Goal: Transaction & Acquisition: Purchase product/service

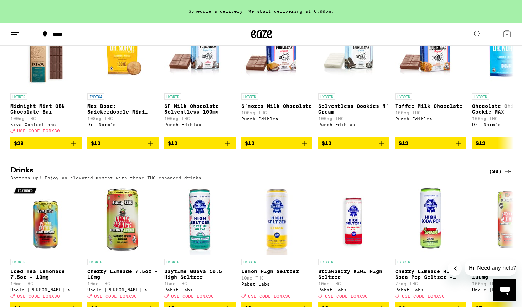
scroll to position [2273, 0]
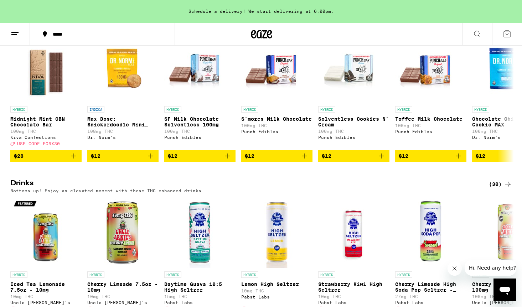
click at [495, 23] on div "(24)" at bounding box center [500, 19] width 23 height 9
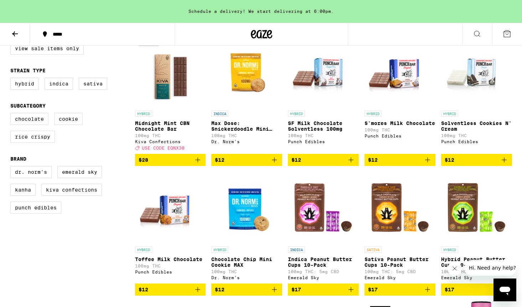
scroll to position [90, 0]
click at [306, 164] on span "$12" at bounding box center [324, 160] width 64 height 9
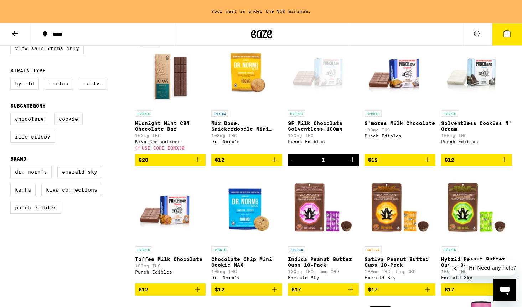
click at [502, 163] on icon "Add to bag" at bounding box center [504, 160] width 9 height 9
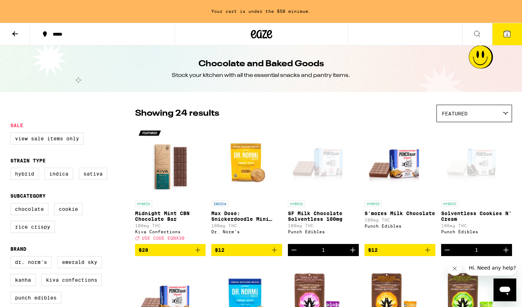
scroll to position [0, 0]
click at [35, 33] on button "*****" at bounding box center [102, 34] width 145 height 21
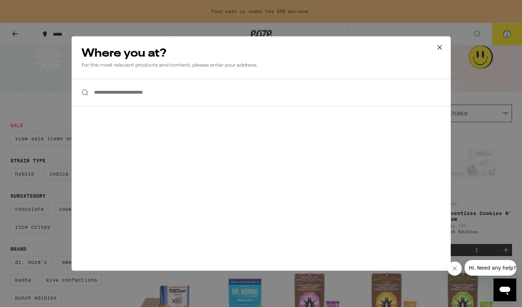
click at [137, 93] on input "**********" at bounding box center [261, 92] width 379 height 27
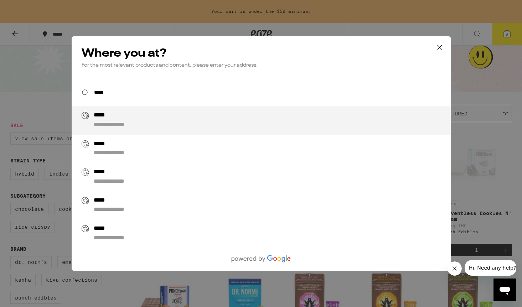
click at [122, 115] on div "**********" at bounding box center [275, 120] width 364 height 17
type input "**********"
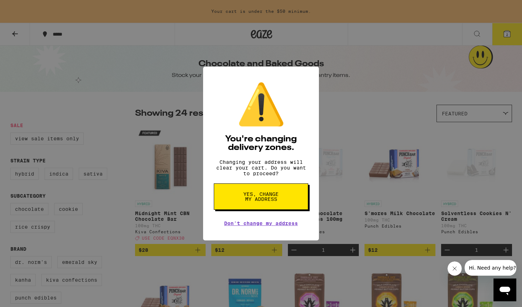
click at [267, 201] on span "Yes, change my address" at bounding box center [261, 197] width 37 height 10
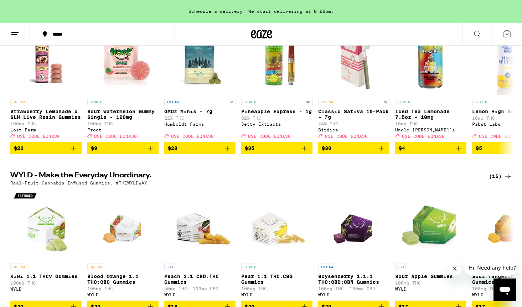
scroll to position [179, 0]
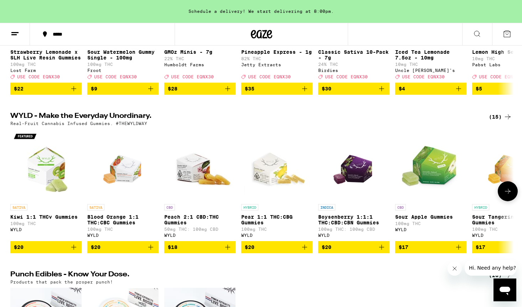
click at [505, 196] on icon at bounding box center [508, 191] width 9 height 9
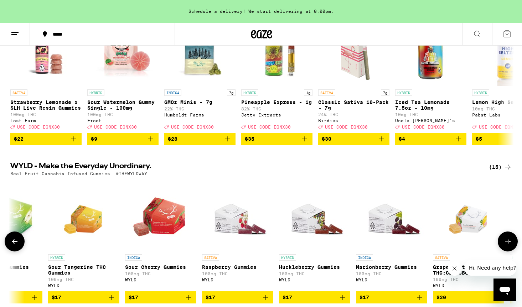
scroll to position [78, 0]
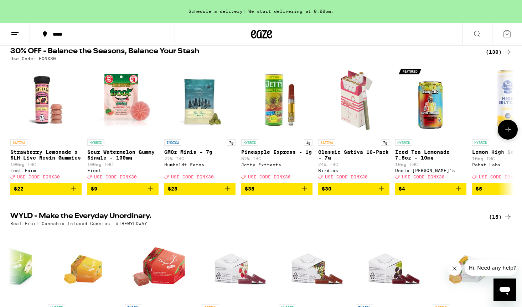
click at [506, 130] on icon at bounding box center [508, 129] width 9 height 9
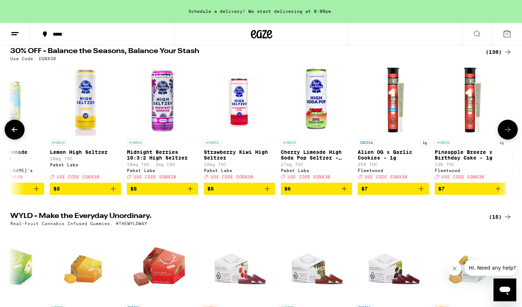
scroll to position [0, 424]
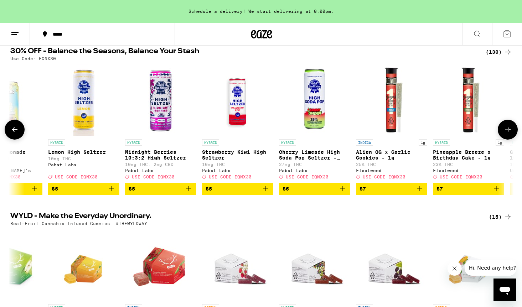
click at [508, 133] on icon at bounding box center [508, 129] width 9 height 9
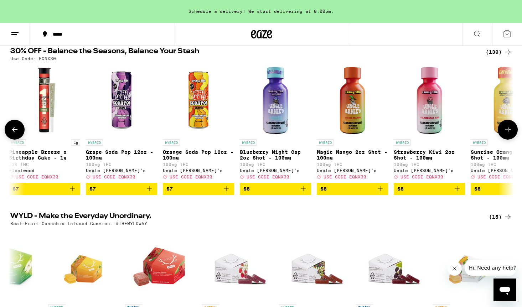
click at [509, 133] on icon at bounding box center [508, 129] width 9 height 9
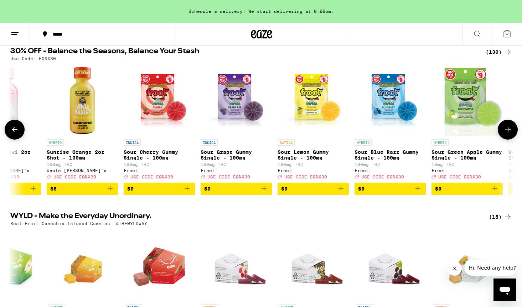
click at [509, 132] on icon at bounding box center [508, 129] width 6 height 5
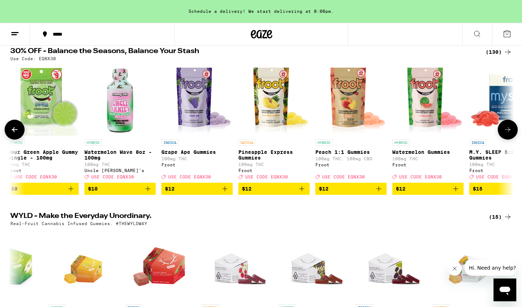
click at [509, 132] on icon at bounding box center [508, 129] width 6 height 5
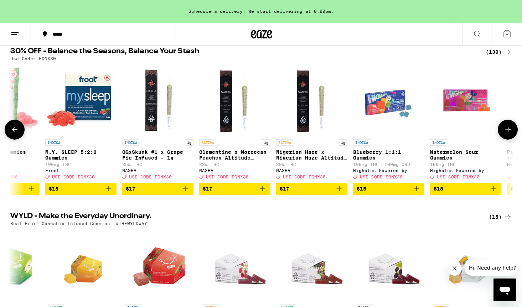
click at [509, 132] on icon at bounding box center [508, 129] width 6 height 5
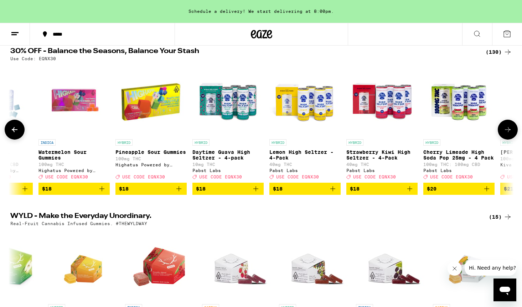
scroll to position [0, 2545]
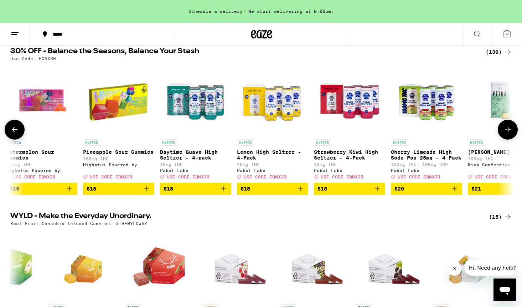
click at [509, 132] on icon at bounding box center [508, 129] width 6 height 5
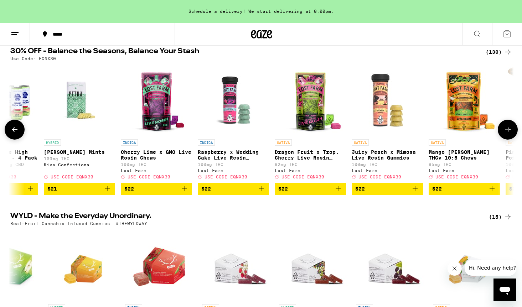
click at [508, 132] on icon at bounding box center [508, 129] width 6 height 5
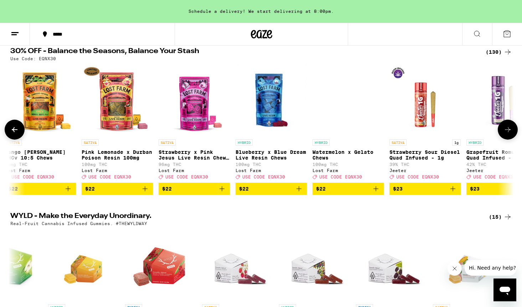
click at [510, 132] on icon at bounding box center [508, 129] width 9 height 9
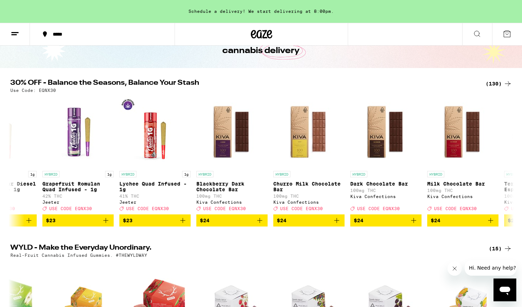
scroll to position [0, 0]
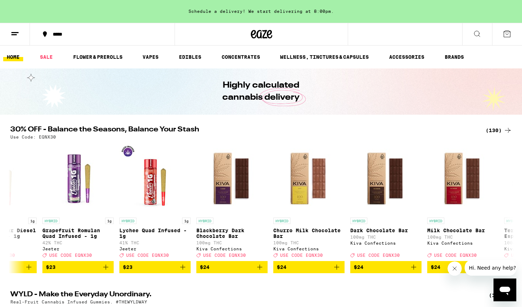
click at [495, 133] on div "(130)" at bounding box center [499, 130] width 26 height 9
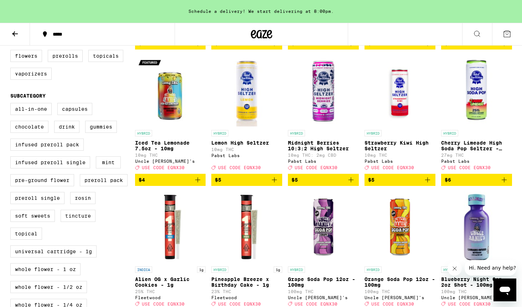
scroll to position [295, 0]
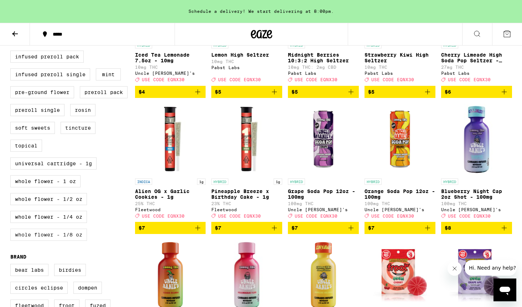
click at [58, 241] on label "Whole Flower - 1/8 oz" at bounding box center [48, 235] width 77 height 12
click at [12, 16] on input "Whole Flower - 1/8 oz" at bounding box center [12, 16] width 0 height 0
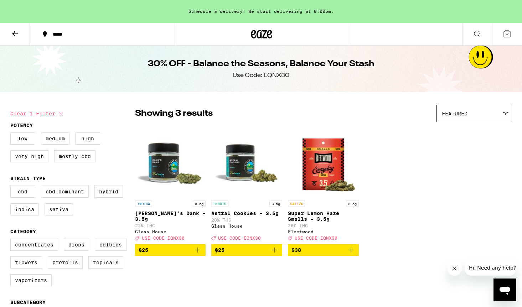
click at [59, 115] on icon at bounding box center [61, 113] width 9 height 9
checkbox input "false"
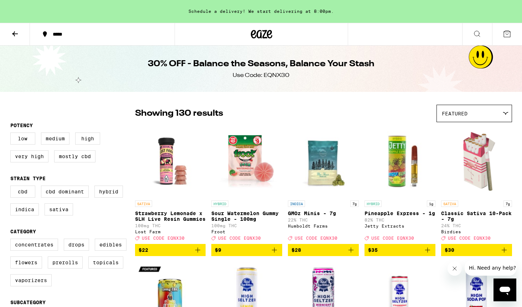
click at [270, 35] on icon at bounding box center [269, 34] width 5 height 9
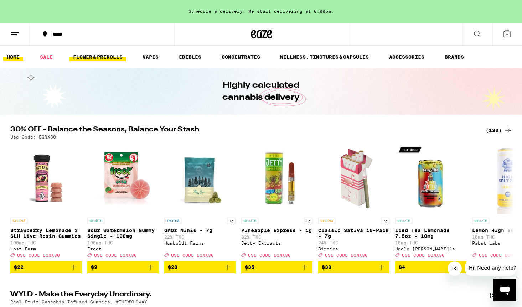
click at [101, 61] on link "FLOWER & PREROLLS" at bounding box center [98, 57] width 57 height 9
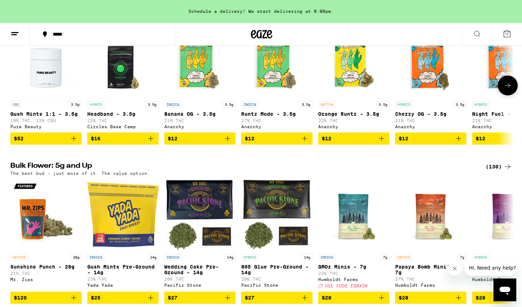
scroll to position [222, 0]
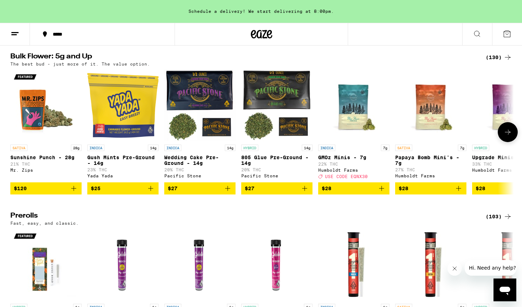
click at [513, 138] on button at bounding box center [508, 132] width 20 height 20
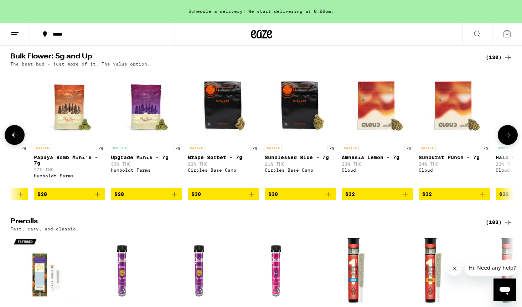
scroll to position [0, 424]
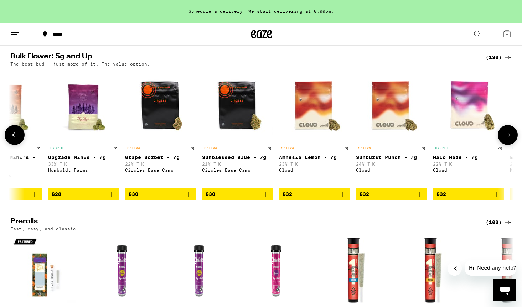
click at [510, 139] on icon at bounding box center [508, 135] width 9 height 9
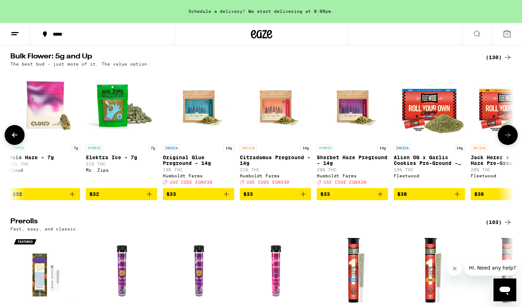
click at [510, 138] on icon at bounding box center [508, 135] width 6 height 5
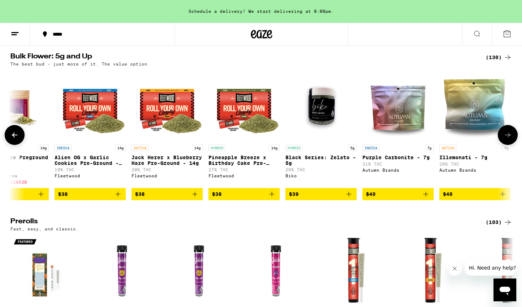
scroll to position [0, 1272]
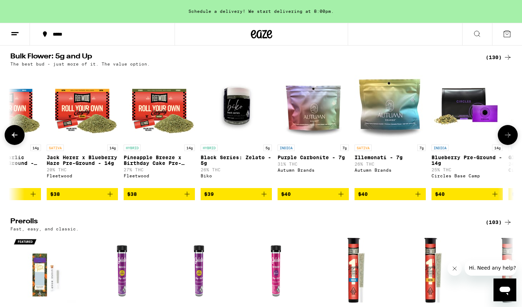
click at [511, 139] on icon at bounding box center [508, 135] width 9 height 9
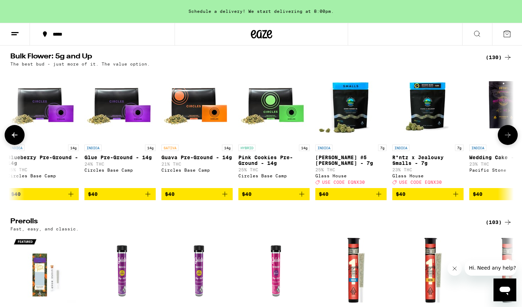
click at [511, 139] on icon at bounding box center [508, 135] width 9 height 9
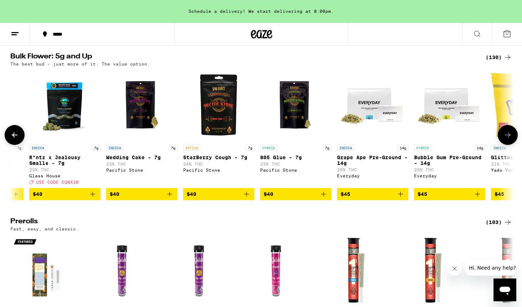
scroll to position [0, 2121]
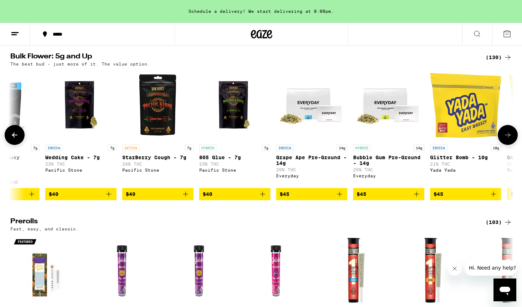
click at [511, 139] on icon at bounding box center [508, 135] width 9 height 9
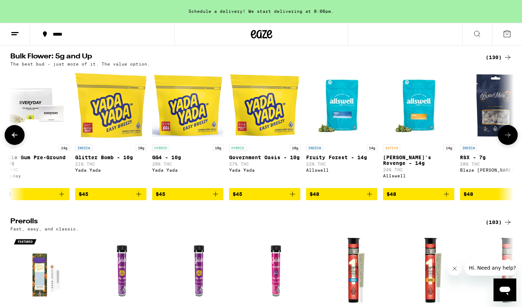
scroll to position [0, 2545]
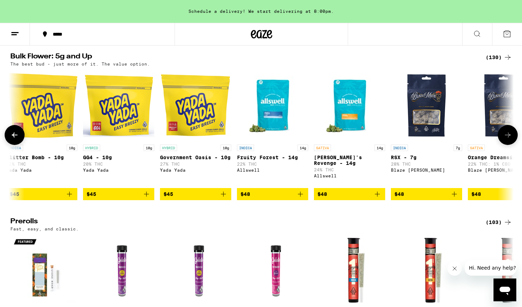
click at [511, 139] on icon at bounding box center [508, 135] width 9 height 9
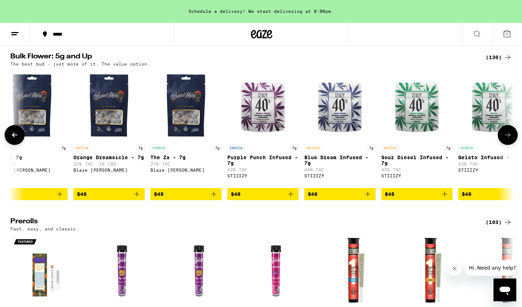
scroll to position [0, 2969]
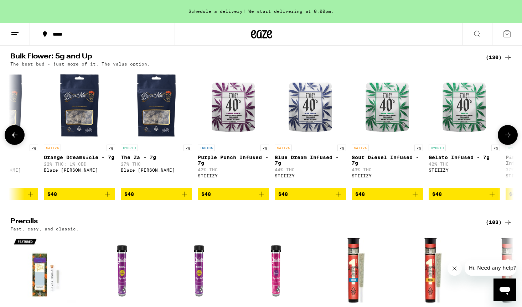
click at [511, 139] on icon at bounding box center [508, 135] width 9 height 9
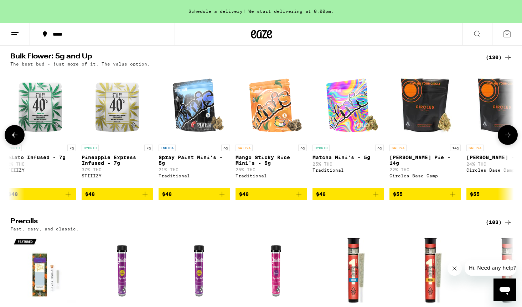
click at [511, 139] on icon at bounding box center [508, 135] width 9 height 9
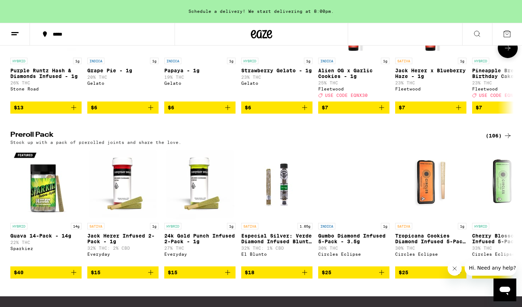
scroll to position [483, 0]
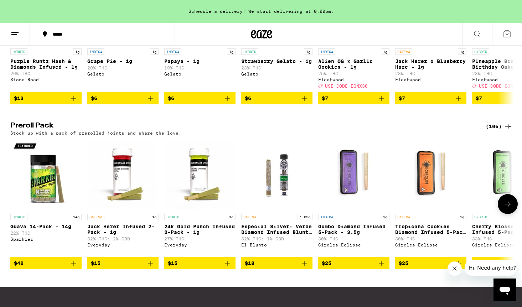
click at [509, 207] on icon at bounding box center [508, 204] width 6 height 5
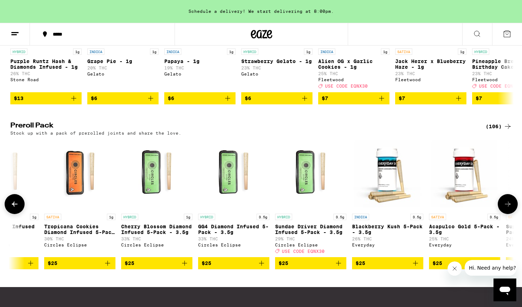
scroll to position [0, 424]
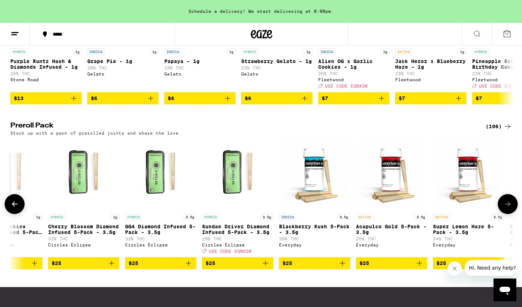
click at [509, 207] on icon at bounding box center [508, 204] width 6 height 5
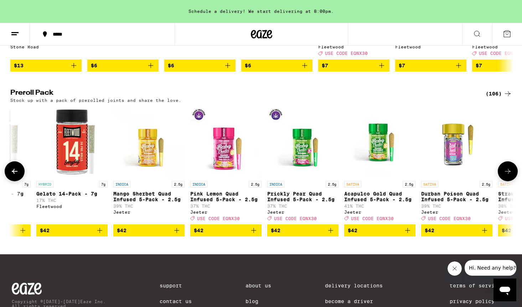
scroll to position [411, 0]
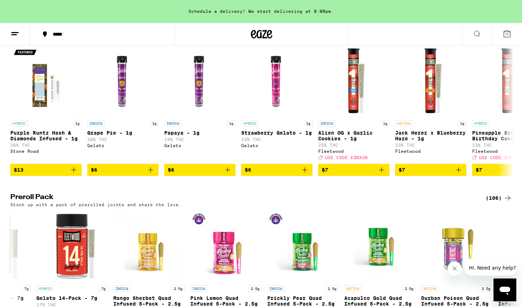
click at [501, 202] on div "(106)" at bounding box center [499, 198] width 26 height 9
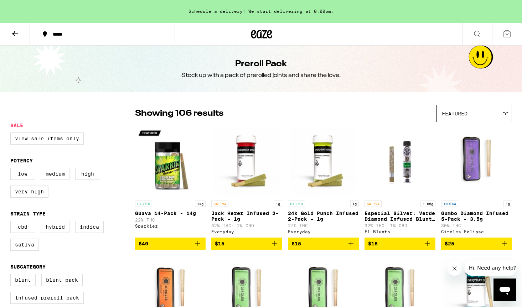
click at [468, 115] on div "Featured" at bounding box center [474, 113] width 75 height 17
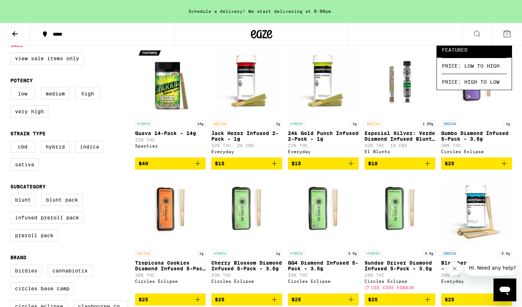
scroll to position [91, 0]
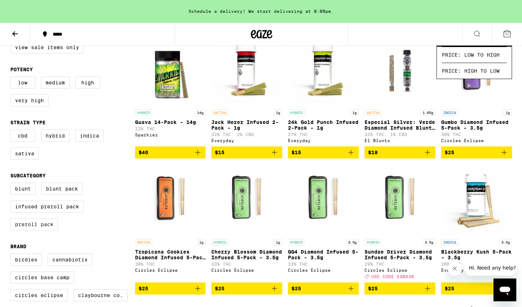
click at [34, 231] on label "Preroll Pack" at bounding box center [34, 224] width 48 height 12
click at [12, 184] on input "Preroll Pack" at bounding box center [12, 184] width 0 height 0
checkbox input "true"
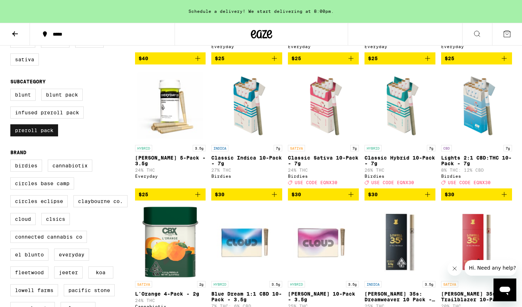
scroll to position [170, 0]
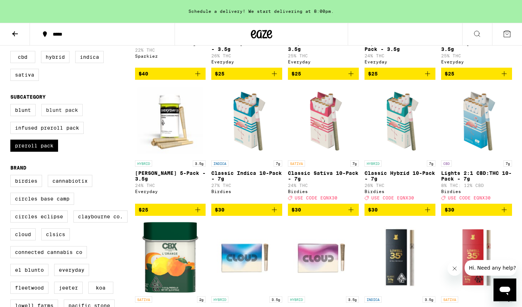
click at [60, 116] on label "Blunt Pack" at bounding box center [61, 110] width 41 height 12
click at [12, 106] on input "Blunt Pack" at bounding box center [12, 105] width 0 height 0
checkbox input "true"
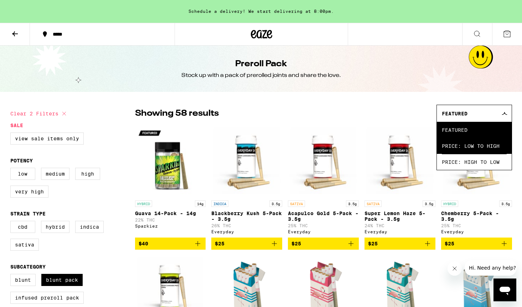
click at [452, 143] on span "Price: Low to High" at bounding box center [474, 146] width 65 height 16
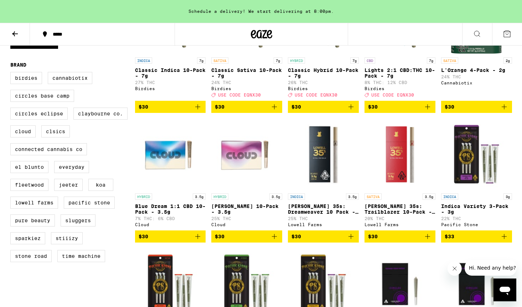
scroll to position [285, 0]
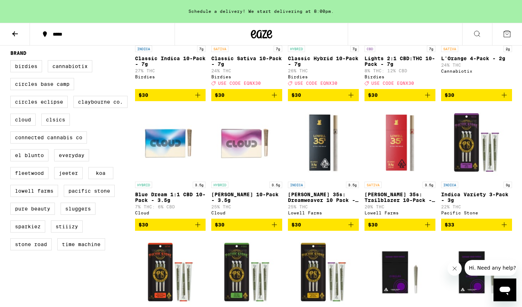
click at [325, 155] on img "Open page for Lowell 35s: Dreamweaver 10 Pack - 3.5g from Lowell Farms" at bounding box center [323, 142] width 71 height 71
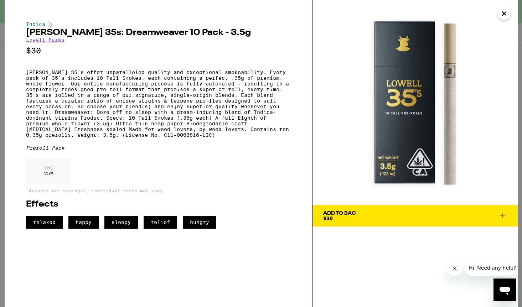
click at [504, 11] on icon "Close" at bounding box center [504, 13] width 9 height 11
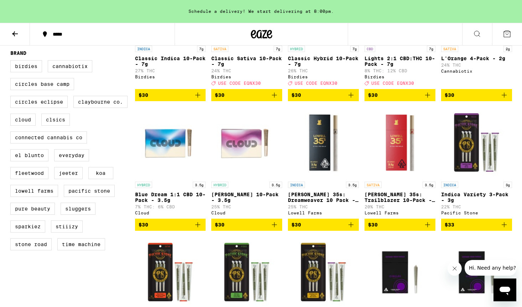
click at [241, 155] on img "Open page for Runtz 10-Pack - 3.5g from Cloud" at bounding box center [246, 142] width 71 height 71
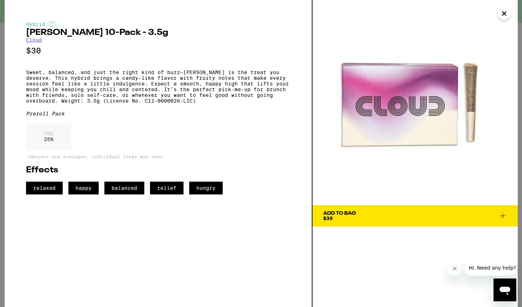
click at [510, 14] on button "Close" at bounding box center [504, 13] width 13 height 13
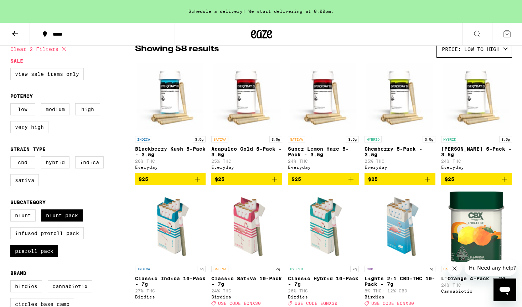
scroll to position [27, 0]
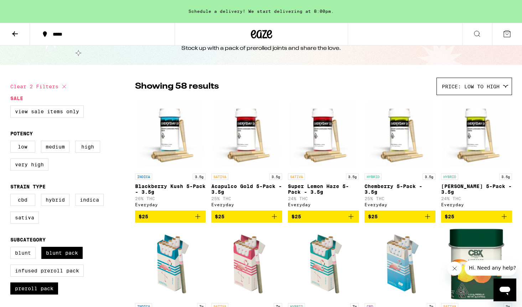
click at [391, 129] on img "Open page for Chemberry 5-Pack - 3.5g from Everyday" at bounding box center [400, 134] width 71 height 71
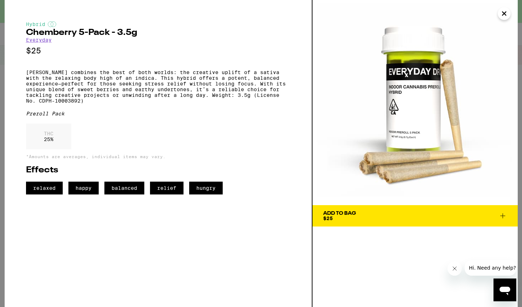
click at [503, 14] on icon "Close" at bounding box center [504, 13] width 9 height 11
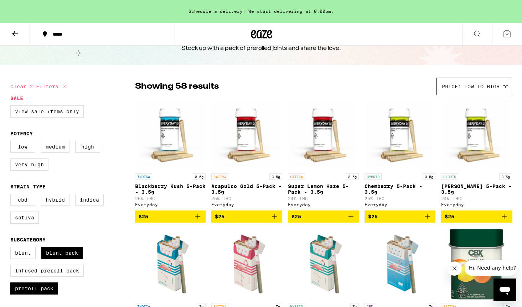
click at [176, 158] on img "Open page for Blackberry Kush 5-Pack - 3.5g from Everyday" at bounding box center [170, 134] width 71 height 71
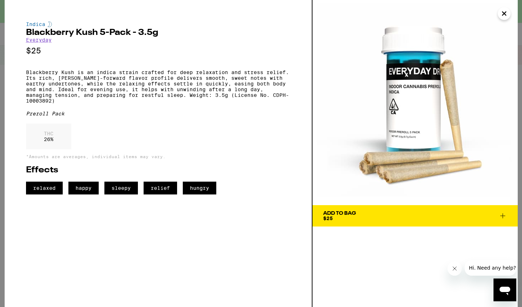
click at [504, 10] on icon "Close" at bounding box center [504, 13] width 9 height 11
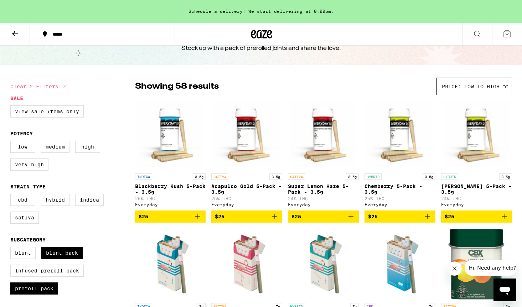
click at [481, 118] on img "Open page for Papaya Kush 5-Pack - 3.5g from Everyday" at bounding box center [476, 134] width 71 height 71
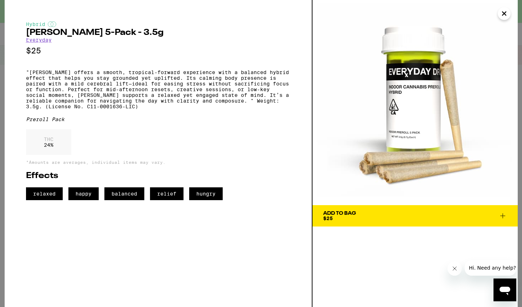
click at [502, 14] on icon "Close" at bounding box center [504, 13] width 9 height 11
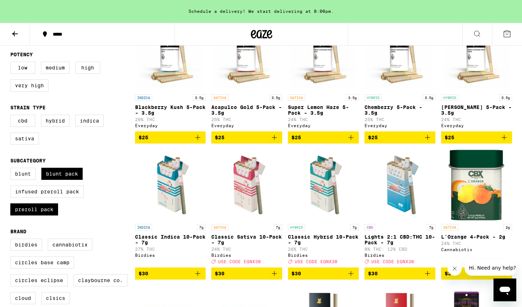
scroll to position [142, 0]
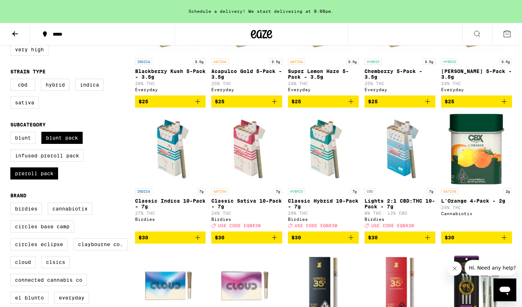
click at [171, 153] on img "Open page for Classic Indica 10-Pack - 7g from Birdies" at bounding box center [170, 148] width 71 height 71
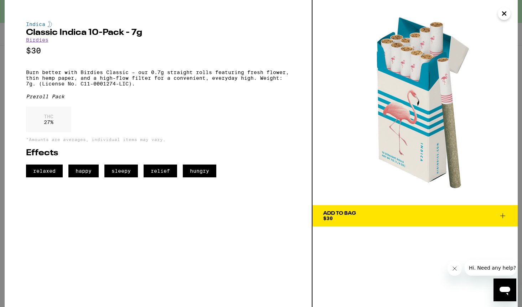
click at [505, 11] on icon "Close" at bounding box center [504, 13] width 9 height 11
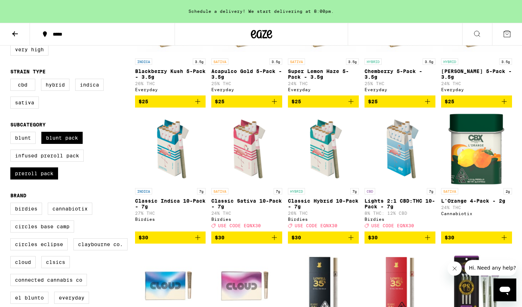
click at [330, 155] on img "Open page for Classic Hybrid 10-Pack - 7g from Birdies" at bounding box center [323, 148] width 71 height 71
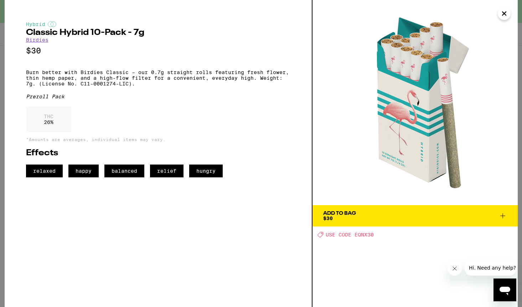
click at [504, 15] on icon "Close" at bounding box center [504, 13] width 9 height 11
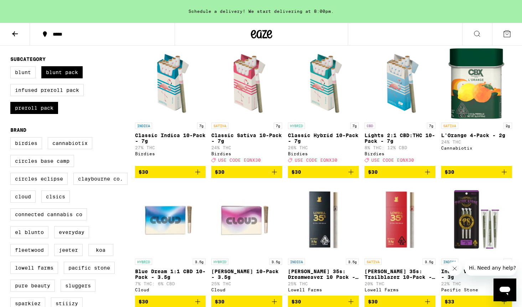
scroll to position [202, 0]
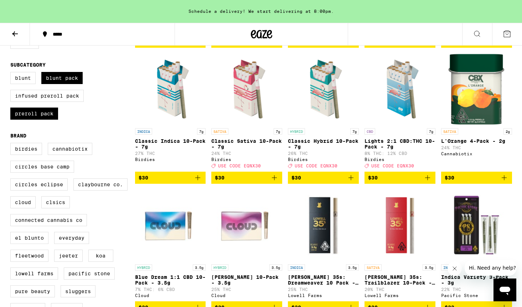
click at [385, 228] on img "Open page for Lowell 35s: Trailblazer 10-Pack - 3.5g from Lowell Farms" at bounding box center [400, 225] width 71 height 71
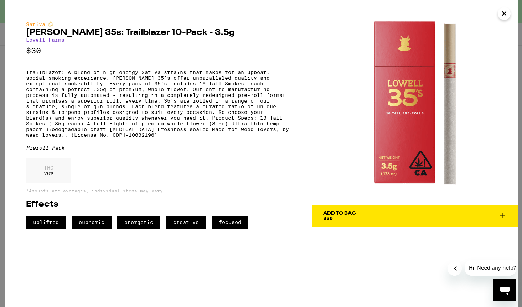
click at [501, 24] on img at bounding box center [415, 102] width 205 height 205
click at [501, 14] on icon "Close" at bounding box center [504, 13] width 9 height 11
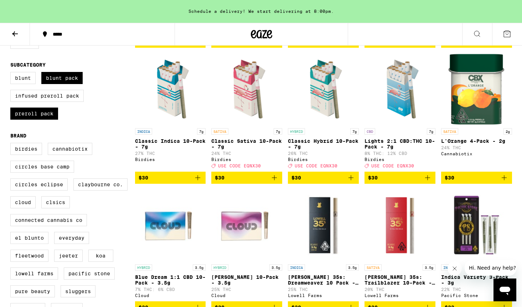
scroll to position [245, 0]
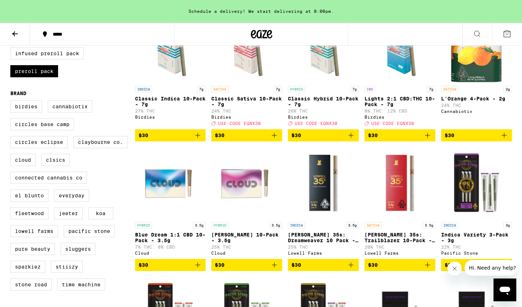
click at [334, 194] on img "Open page for Lowell 35s: Dreamweaver 10 Pack - 3.5g from Lowell Farms" at bounding box center [323, 182] width 71 height 71
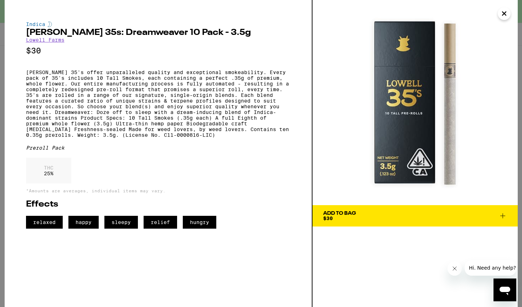
click at [502, 15] on icon "Close" at bounding box center [504, 13] width 9 height 11
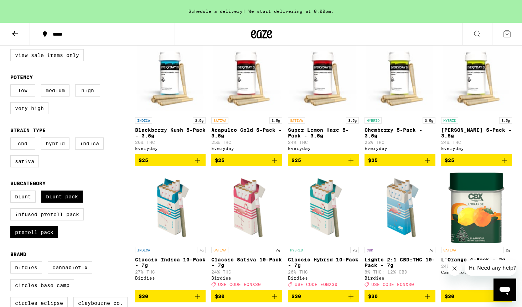
scroll to position [83, 0]
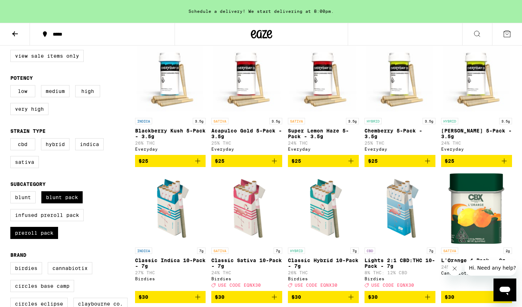
click at [188, 75] on img "Open page for Blackberry Kush 5-Pack - 3.5g from Everyday" at bounding box center [170, 78] width 71 height 71
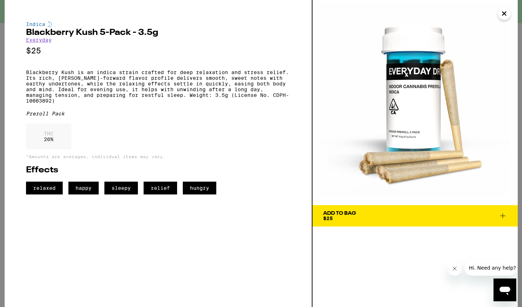
click at [506, 15] on icon "Close" at bounding box center [504, 13] width 9 height 11
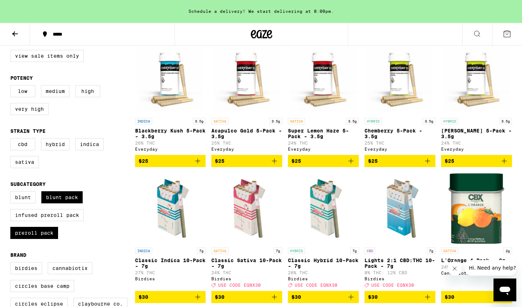
click at [476, 95] on img "Open page for Papaya Kush 5-Pack - 3.5g from Everyday" at bounding box center [476, 78] width 71 height 71
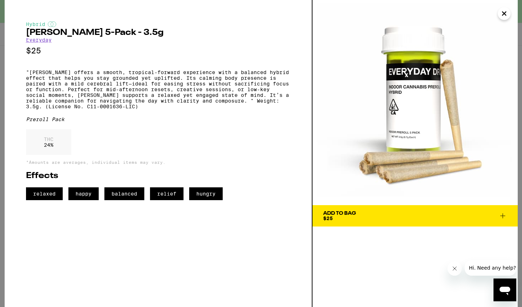
click at [505, 16] on icon "Close" at bounding box center [504, 13] width 9 height 11
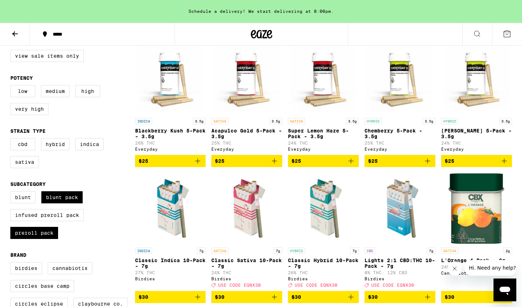
click at [428, 161] on icon "Add to bag" at bounding box center [427, 161] width 9 height 9
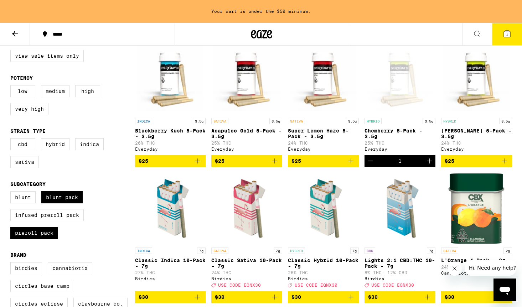
click at [505, 34] on icon at bounding box center [507, 34] width 6 height 6
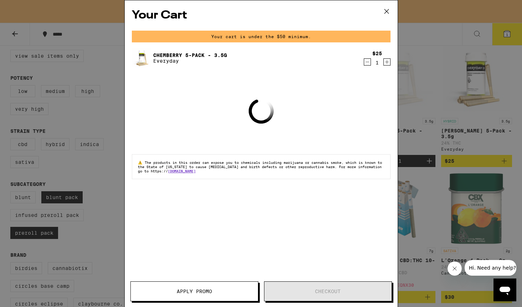
click at [385, 12] on icon at bounding box center [386, 11] width 11 height 11
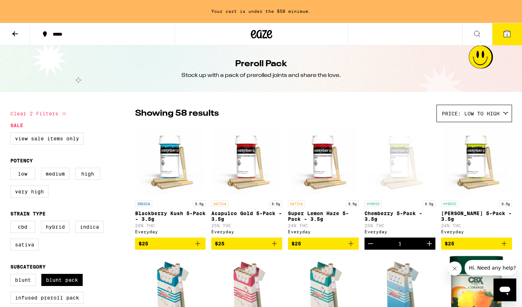
click at [16, 33] on icon at bounding box center [15, 34] width 9 height 9
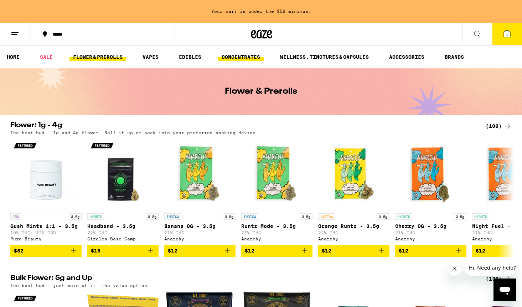
click at [244, 57] on link "CONCENTRATES" at bounding box center [241, 57] width 46 height 9
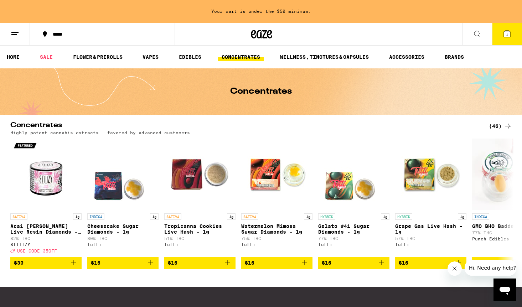
click at [101, 62] on ul "HOME SALE FLOWER & PREROLLS VAPES EDIBLES CONCENTRATES WELLNESS, TINCTURES & CA…" at bounding box center [261, 57] width 522 height 23
click at [101, 57] on link "FLOWER & PREROLLS" at bounding box center [98, 57] width 57 height 9
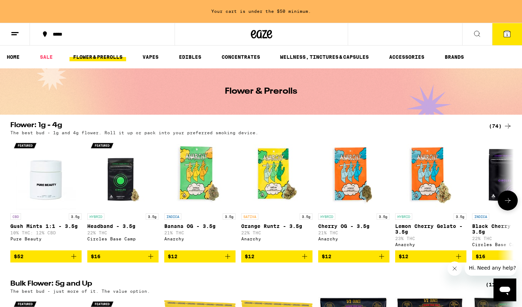
click at [507, 201] on icon at bounding box center [508, 200] width 9 height 9
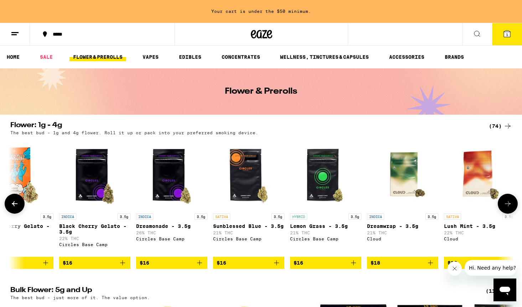
scroll to position [0, 424]
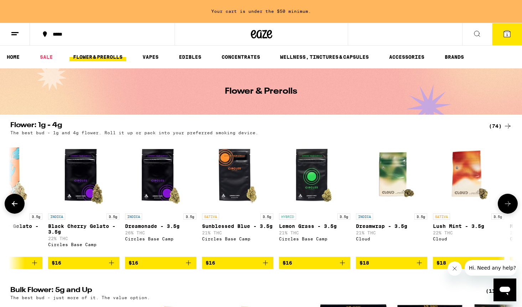
click at [509, 205] on icon at bounding box center [508, 204] width 9 height 9
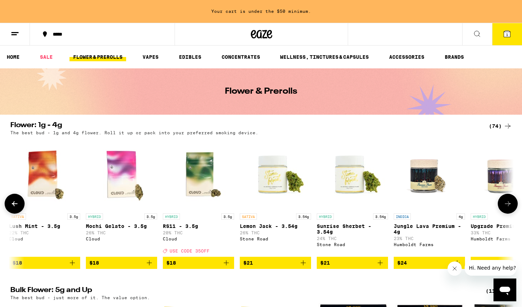
click at [511, 207] on icon at bounding box center [508, 204] width 9 height 9
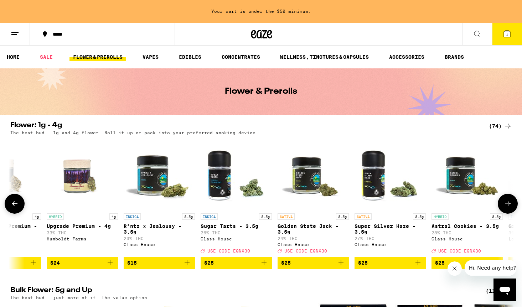
click at [511, 207] on icon at bounding box center [508, 204] width 9 height 9
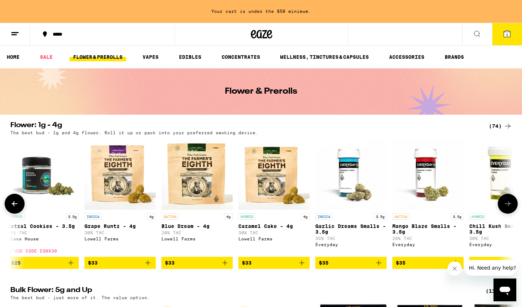
click at [226, 176] on img "Open page for Blue Dream - 4g from Lowell Farms" at bounding box center [196, 174] width 71 height 71
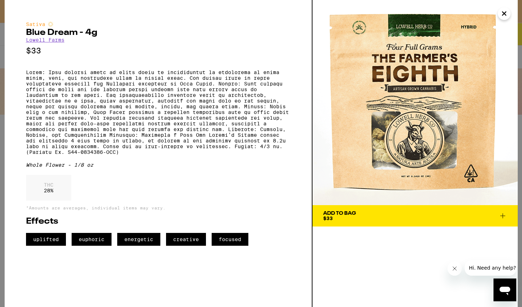
click at [506, 15] on icon "Close" at bounding box center [505, 14] width 4 height 4
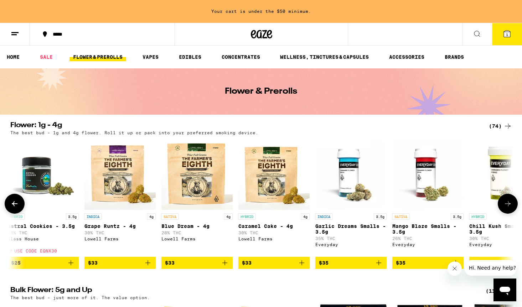
click at [97, 177] on img "Open page for Grape Runtz - 4g from Lowell Farms" at bounding box center [119, 174] width 71 height 71
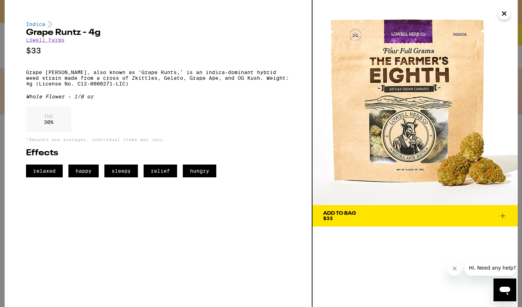
click at [507, 14] on icon "Close" at bounding box center [504, 13] width 9 height 11
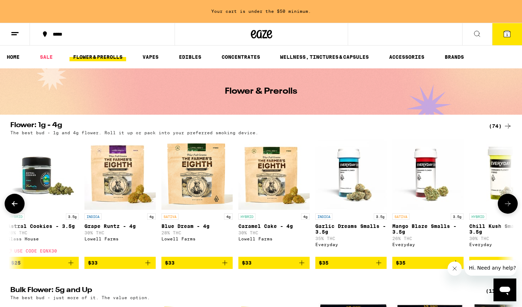
click at [508, 208] on icon at bounding box center [508, 204] width 9 height 9
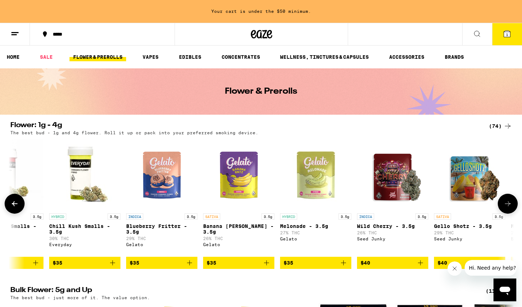
scroll to position [0, 2121]
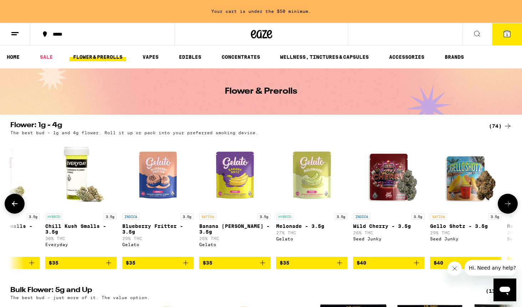
click at [509, 204] on icon at bounding box center [508, 204] width 9 height 9
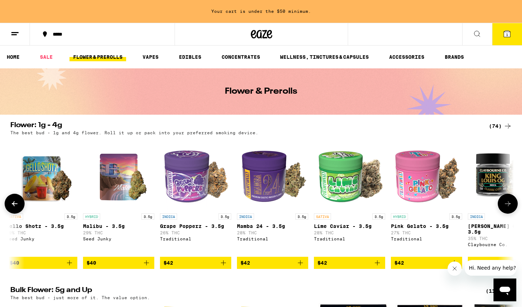
click at [509, 206] on icon at bounding box center [508, 203] width 6 height 5
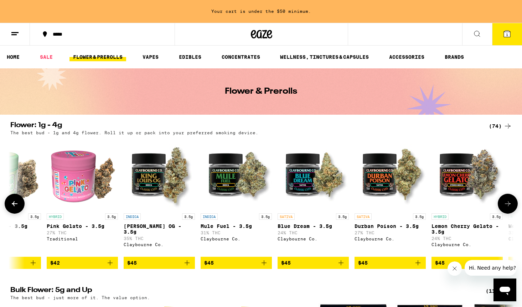
scroll to position [0, 2969]
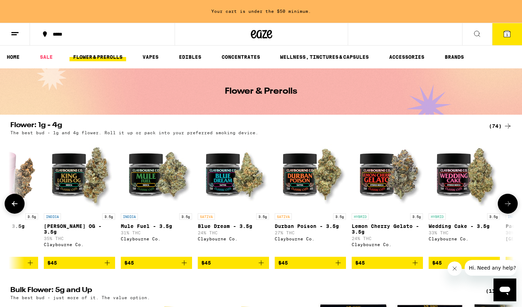
click at [17, 208] on icon at bounding box center [14, 204] width 9 height 9
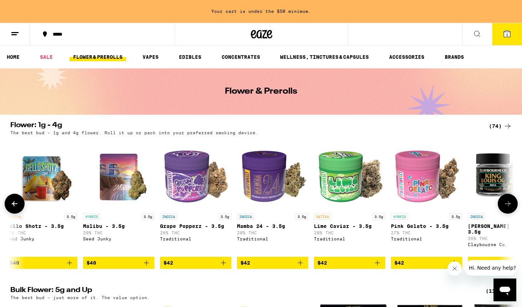
click at [17, 208] on icon at bounding box center [14, 204] width 9 height 9
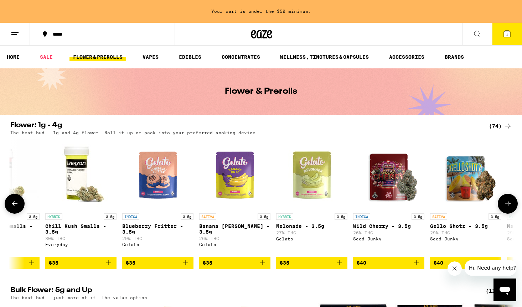
click at [17, 208] on icon at bounding box center [14, 204] width 9 height 9
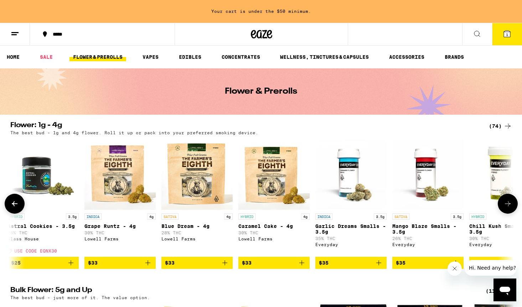
click at [17, 208] on icon at bounding box center [14, 204] width 9 height 9
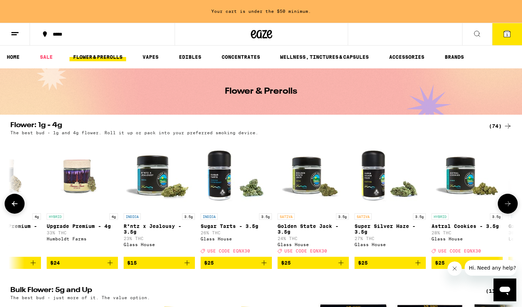
click at [14, 204] on icon at bounding box center [14, 204] width 9 height 9
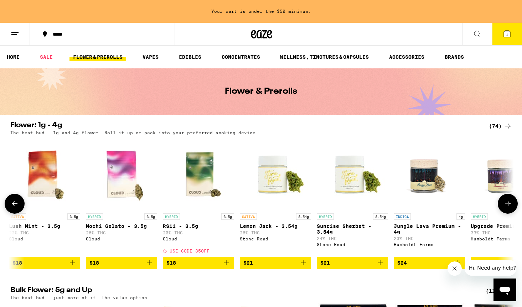
click at [16, 208] on icon at bounding box center [14, 204] width 9 height 9
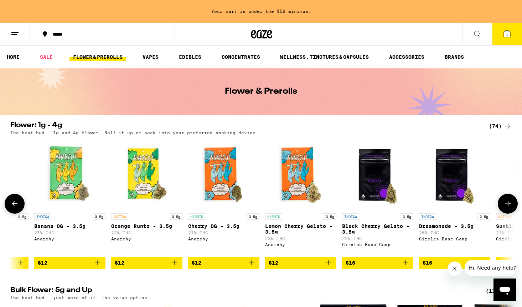
scroll to position [0, 122]
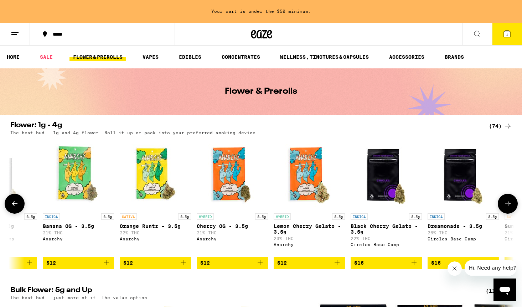
click at [88, 168] on img "Open page for Banana OG - 3.5g from Anarchy" at bounding box center [78, 174] width 71 height 71
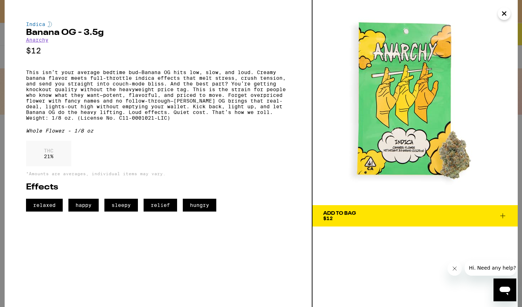
click at [503, 12] on icon "Close" at bounding box center [505, 14] width 4 height 4
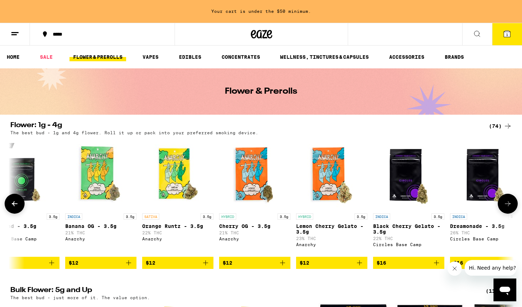
scroll to position [0, 98]
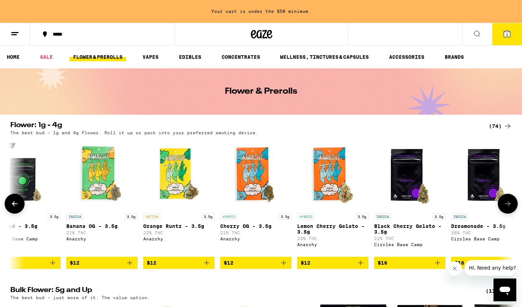
click at [329, 173] on img "Open page for Lemon Cherry Gelato - 3.5g from Anarchy" at bounding box center [332, 174] width 71 height 71
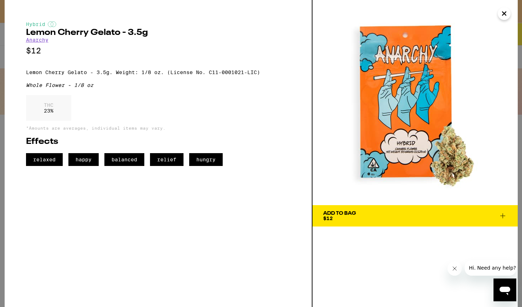
click at [502, 18] on icon "Close" at bounding box center [504, 13] width 9 height 11
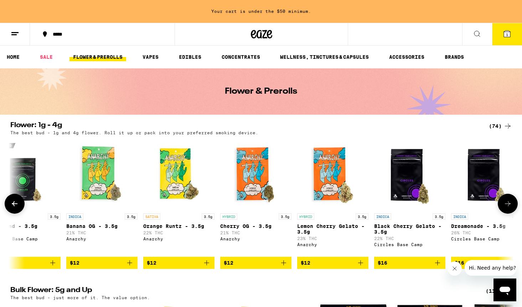
click at [359, 267] on icon "Add to bag" at bounding box center [360, 263] width 9 height 9
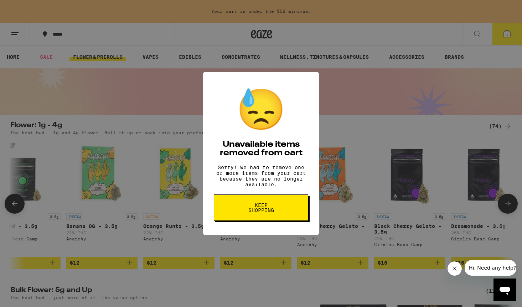
click at [258, 213] on span "Keep Shopping" at bounding box center [261, 208] width 37 height 10
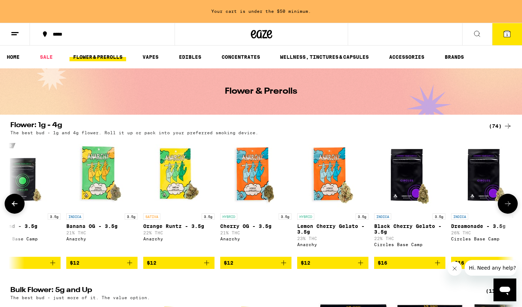
click at [360, 267] on icon "Add to bag" at bounding box center [360, 263] width 9 height 9
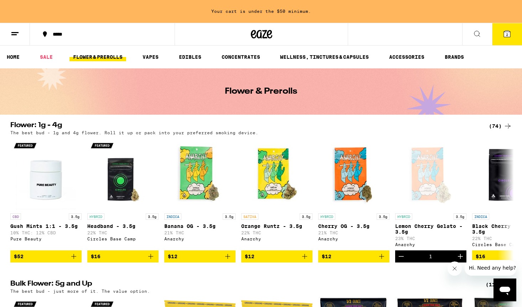
click at [503, 34] on icon at bounding box center [507, 34] width 9 height 9
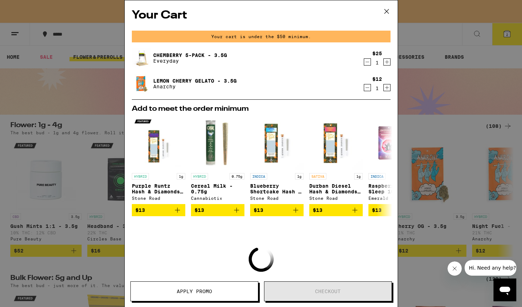
click at [367, 62] on icon "Decrement" at bounding box center [367, 62] width 6 height 9
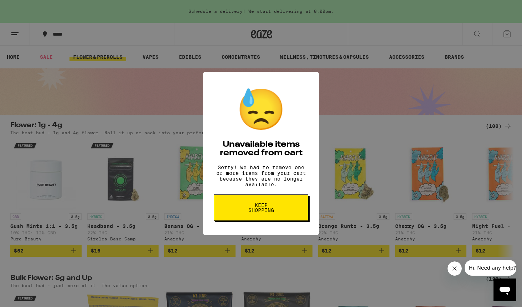
click at [259, 235] on div "😓 Unavailable items removed from cart Sorry! We had to remove one or more items…" at bounding box center [261, 153] width 116 height 163
click at [266, 209] on span "Keep Shopping" at bounding box center [261, 208] width 37 height 10
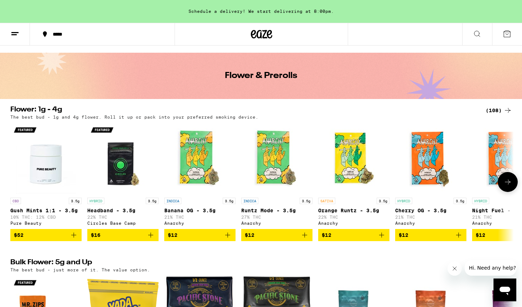
click at [510, 185] on icon at bounding box center [508, 182] width 6 height 5
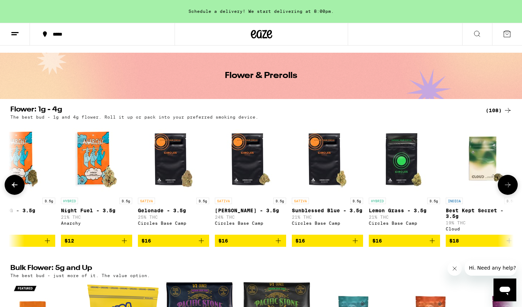
scroll to position [0, 424]
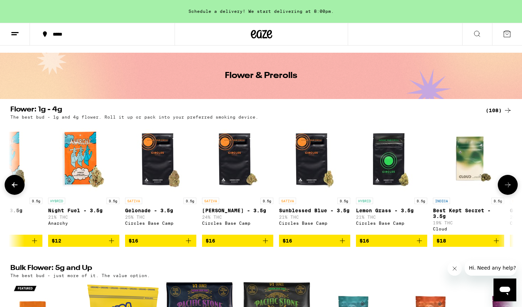
click at [14, 186] on icon at bounding box center [15, 184] width 6 height 5
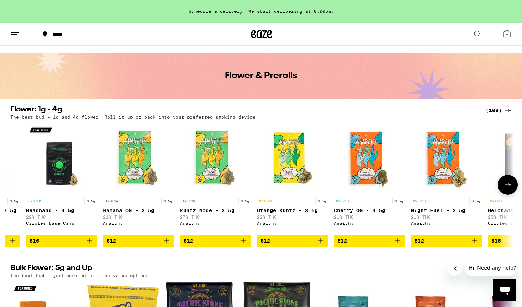
scroll to position [0, 0]
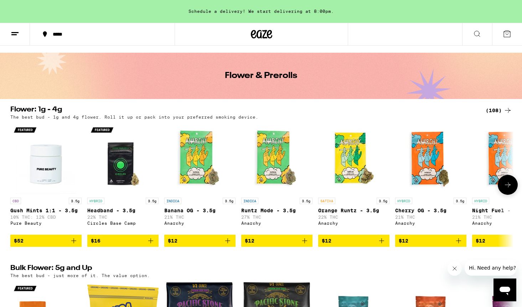
click at [305, 243] on icon "Add to bag" at bounding box center [304, 240] width 5 height 5
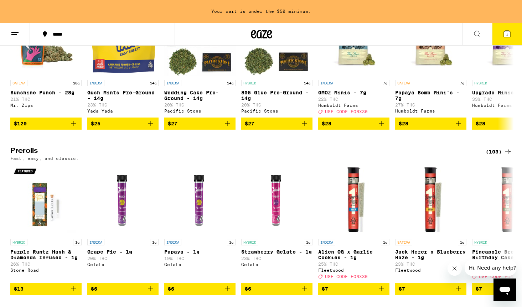
scroll to position [507, 0]
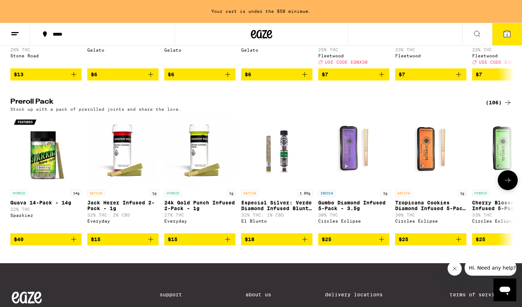
click at [509, 185] on icon at bounding box center [508, 180] width 9 height 9
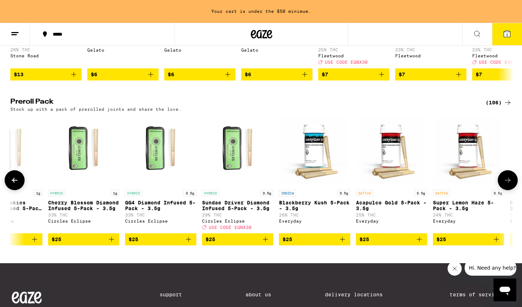
click at [510, 185] on icon at bounding box center [508, 180] width 9 height 9
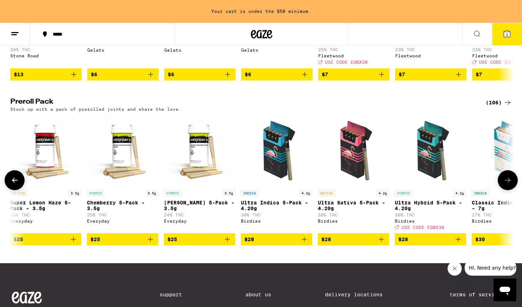
scroll to position [0, 848]
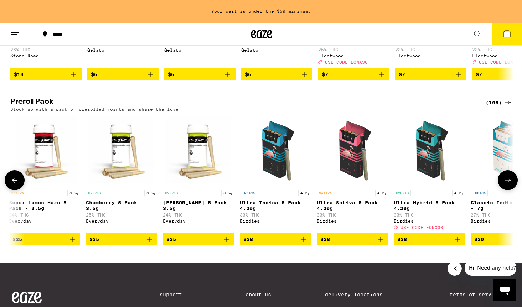
click at [510, 185] on icon at bounding box center [508, 180] width 9 height 9
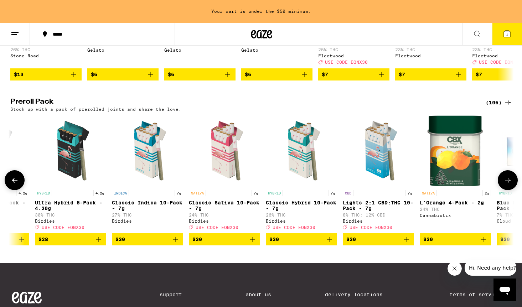
scroll to position [0, 1272]
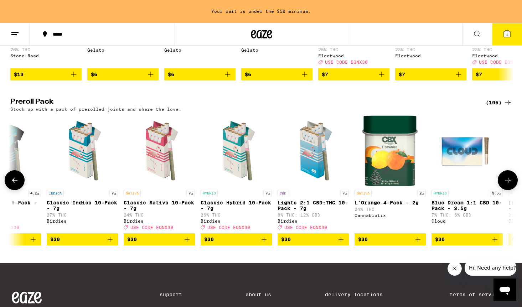
click at [510, 185] on icon at bounding box center [508, 180] width 9 height 9
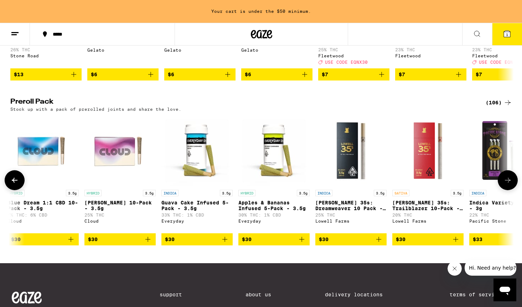
click at [509, 185] on icon at bounding box center [508, 180] width 9 height 9
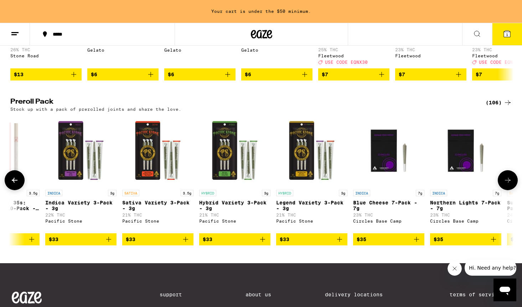
click at [509, 185] on icon at bounding box center [508, 180] width 9 height 9
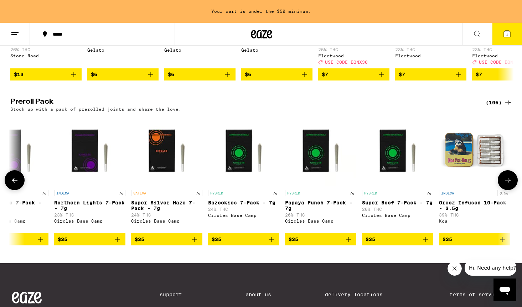
scroll to position [0, 2545]
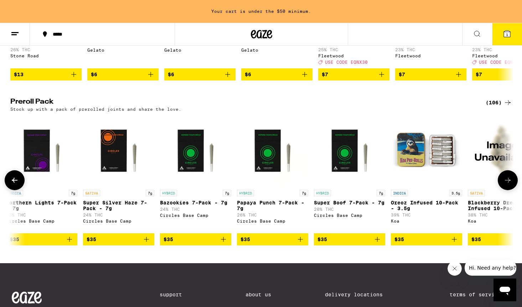
click at [7, 190] on button at bounding box center [15, 180] width 20 height 20
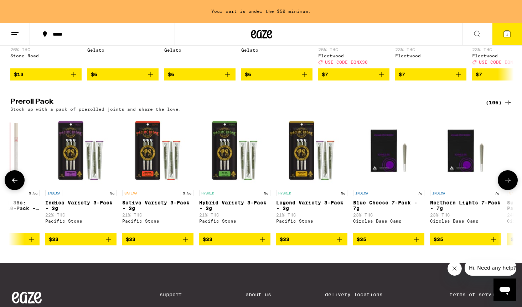
click at [9, 190] on button at bounding box center [15, 180] width 20 height 20
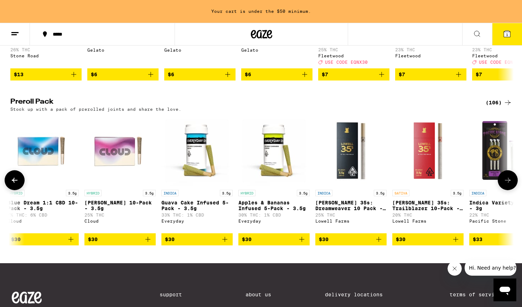
click at [9, 190] on button at bounding box center [15, 180] width 20 height 20
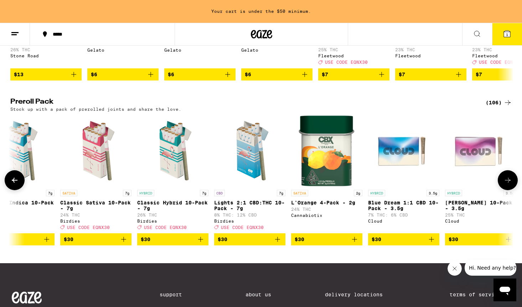
scroll to position [0, 1272]
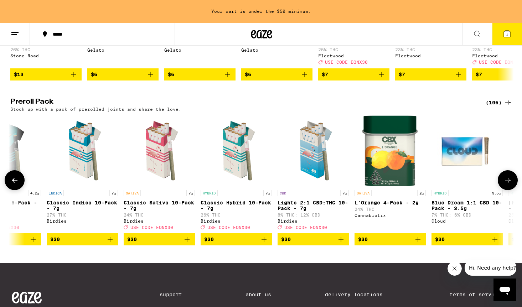
click at [9, 190] on button at bounding box center [15, 180] width 20 height 20
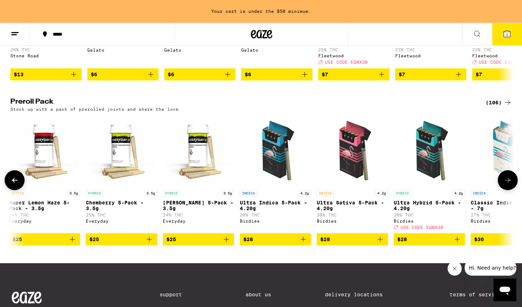
click at [9, 190] on button at bounding box center [15, 180] width 20 height 20
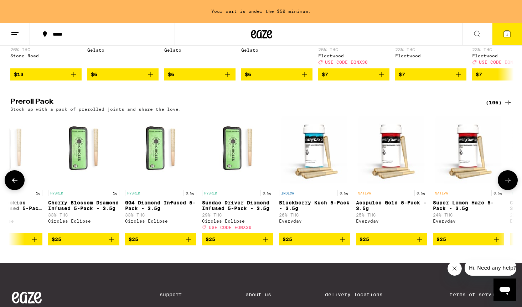
click at [9, 190] on button at bounding box center [15, 180] width 20 height 20
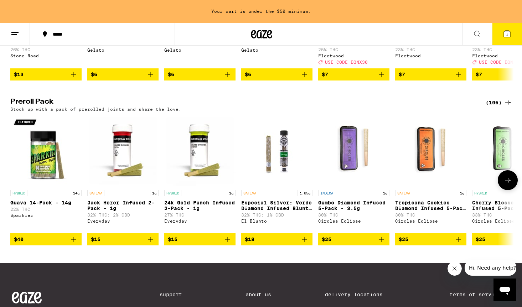
click at [10, 190] on div at bounding box center [15, 180] width 20 height 20
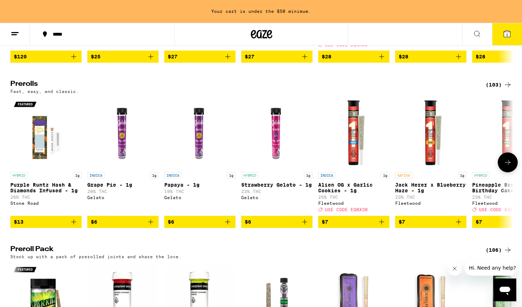
scroll to position [301, 0]
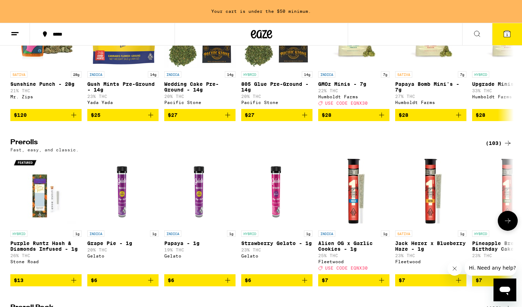
click at [508, 231] on button at bounding box center [508, 221] width 20 height 20
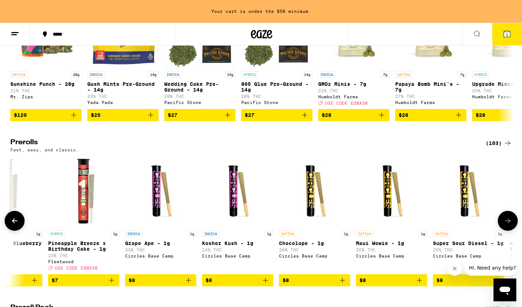
click at [514, 231] on button at bounding box center [508, 221] width 20 height 20
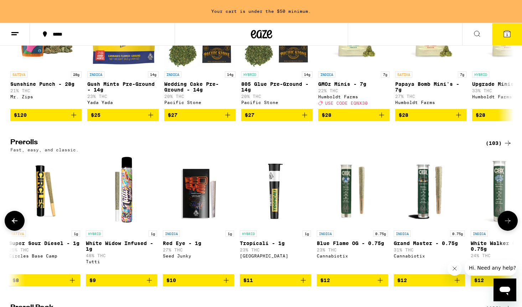
click at [514, 231] on button at bounding box center [508, 221] width 20 height 20
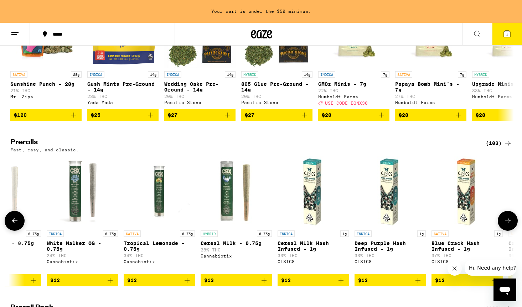
click at [514, 231] on button at bounding box center [508, 221] width 20 height 20
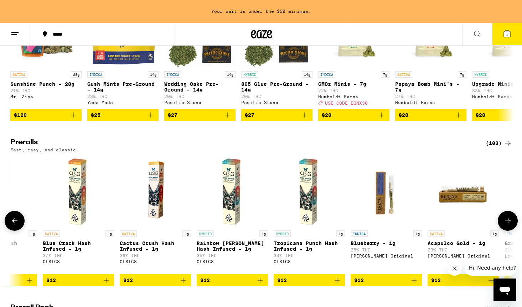
scroll to position [0, 1697]
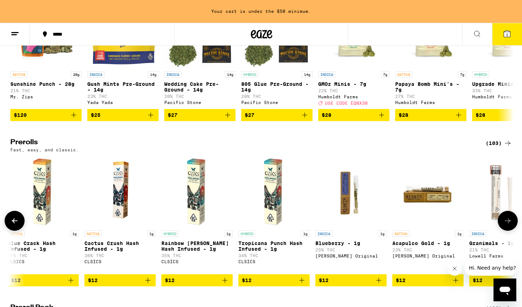
click at [514, 231] on button at bounding box center [508, 221] width 20 height 20
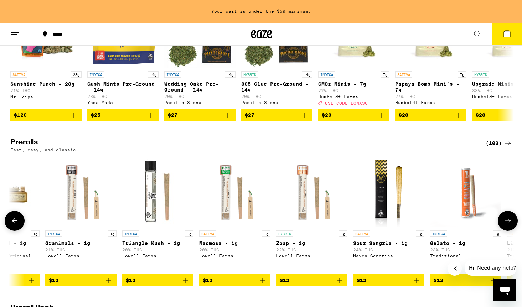
click at [514, 231] on button at bounding box center [508, 221] width 20 height 20
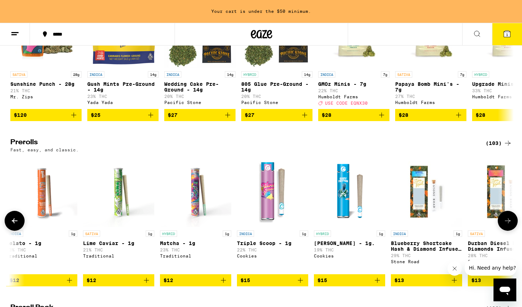
click at [514, 231] on button at bounding box center [508, 221] width 20 height 20
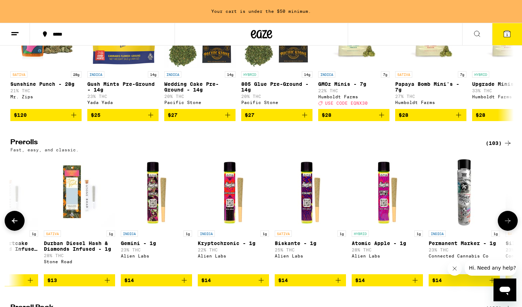
click at [514, 231] on button at bounding box center [508, 221] width 20 height 20
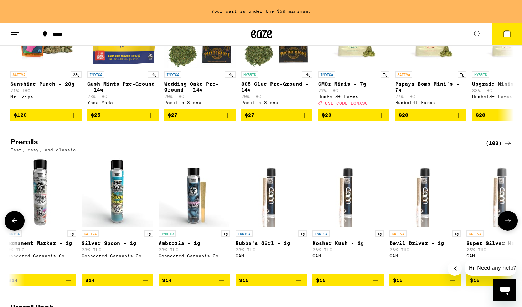
click at [514, 231] on button at bounding box center [508, 221] width 20 height 20
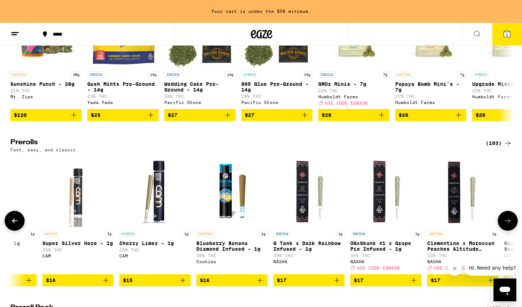
click at [514, 231] on button at bounding box center [508, 221] width 20 height 20
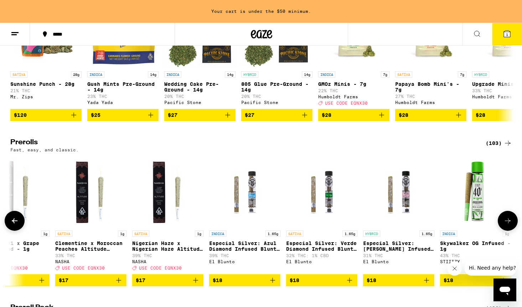
click at [514, 231] on button at bounding box center [508, 221] width 20 height 20
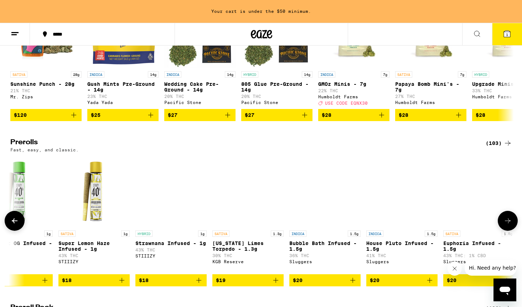
click at [514, 231] on button at bounding box center [508, 221] width 20 height 20
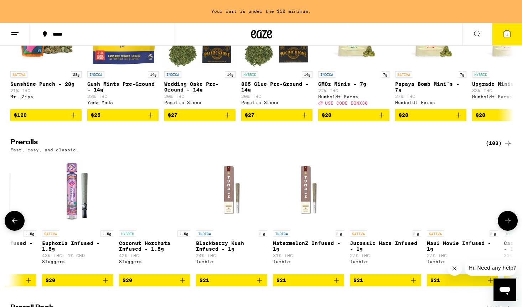
click at [514, 231] on button at bounding box center [508, 221] width 20 height 20
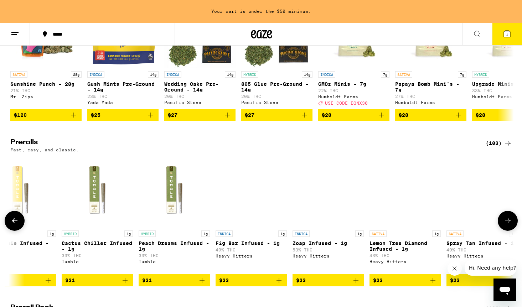
click at [514, 231] on button at bounding box center [508, 221] width 20 height 20
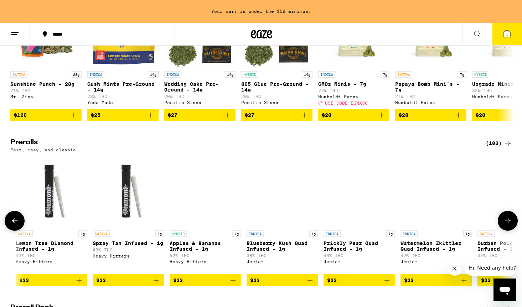
click at [514, 231] on button at bounding box center [508, 221] width 20 height 20
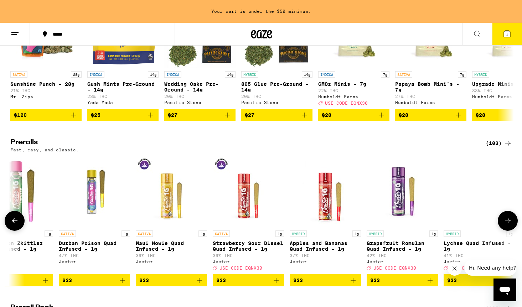
click at [514, 231] on button at bounding box center [508, 221] width 20 height 20
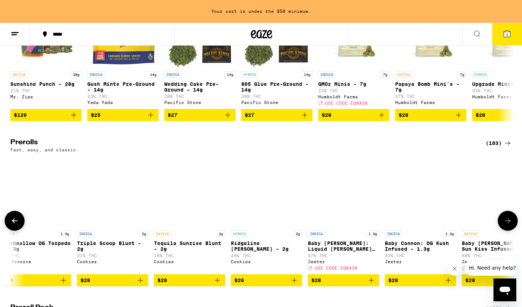
click at [514, 231] on button at bounding box center [508, 221] width 20 height 20
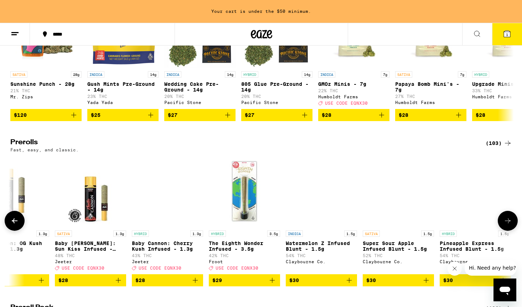
click at [514, 231] on button at bounding box center [508, 221] width 20 height 20
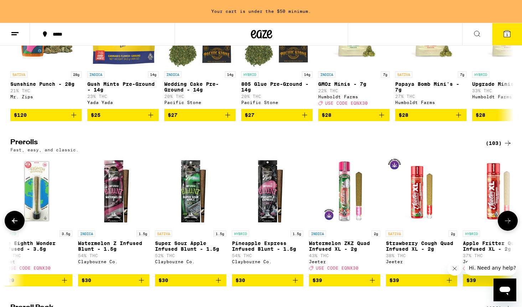
click at [514, 231] on button at bounding box center [508, 221] width 20 height 20
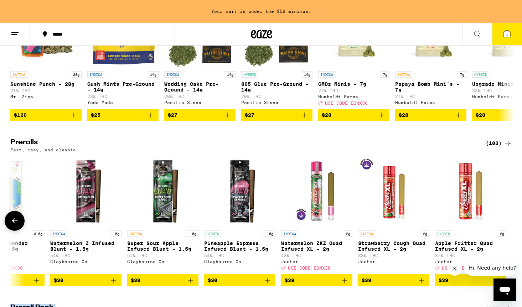
click at [514, 231] on div at bounding box center [508, 221] width 20 height 20
drag, startPoint x: 514, startPoint y: 237, endPoint x: 502, endPoint y: 200, distance: 38.7
click at [502, 200] on div "HYBRID 1g Purple Runtz Hash & Diamonds Infused - 1g 26% THC Stone Road $13 INDI…" at bounding box center [261, 221] width 513 height 130
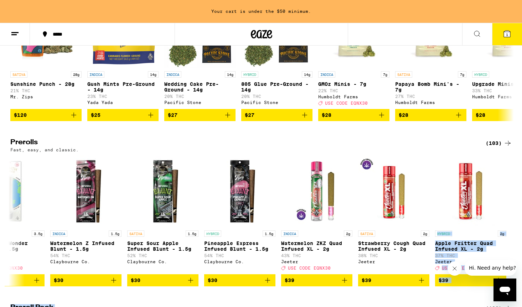
click at [499, 148] on div "(103)" at bounding box center [499, 143] width 26 height 9
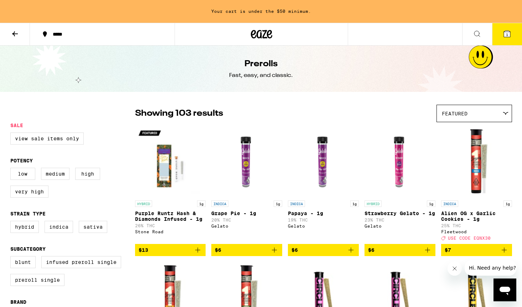
click at [474, 113] on div "Featured" at bounding box center [474, 113] width 75 height 17
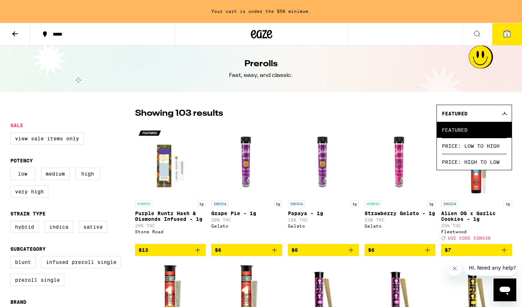
click at [459, 132] on span "Featured" at bounding box center [474, 130] width 65 height 16
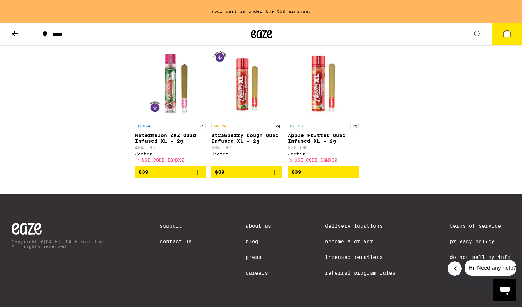
scroll to position [2792, 0]
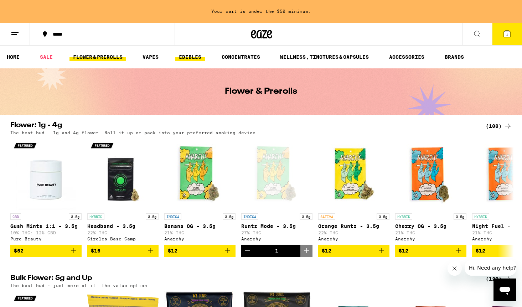
click at [190, 60] on link "EDIBLES" at bounding box center [190, 57] width 30 height 9
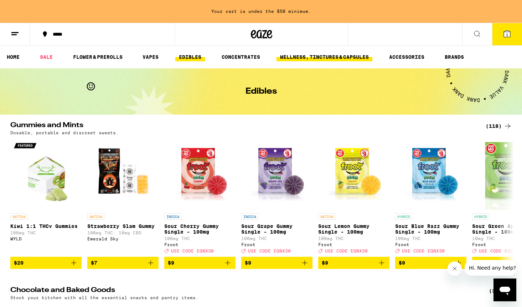
click at [361, 58] on link "WELLNESS, TINCTURES & CAPSULES" at bounding box center [325, 57] width 96 height 9
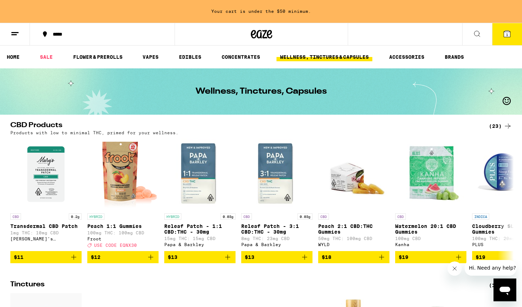
scroll to position [163, 0]
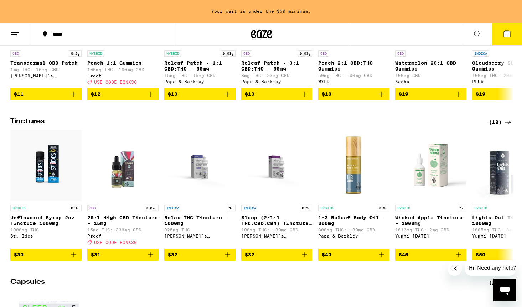
click at [498, 125] on div "(10)" at bounding box center [500, 122] width 23 height 9
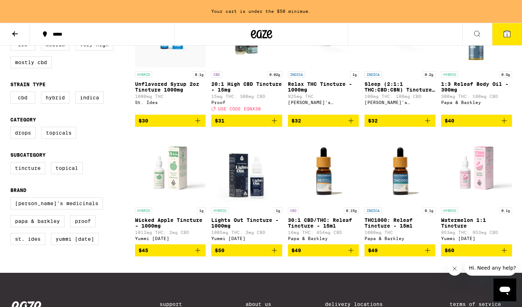
scroll to position [78, 0]
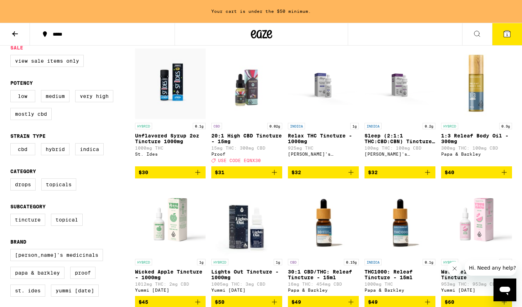
click at [180, 225] on img "Open page for Wicked Apple Tincture - 1000mg from Yummi Karma" at bounding box center [170, 219] width 71 height 71
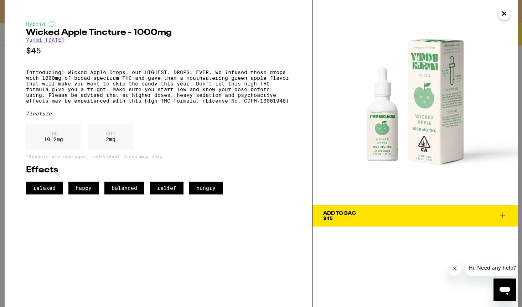
click at [501, 15] on icon "Close" at bounding box center [504, 13] width 9 height 11
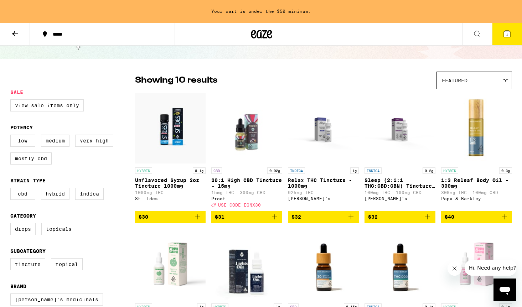
scroll to position [96, 0]
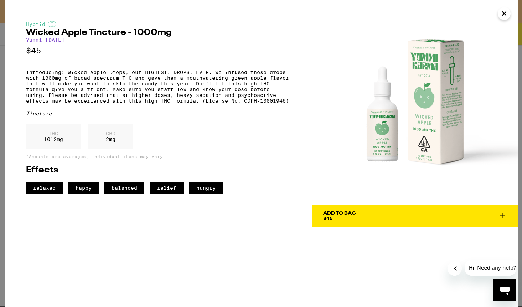
scroll to position [78, 0]
click at [505, 13] on icon "Close" at bounding box center [505, 14] width 4 height 4
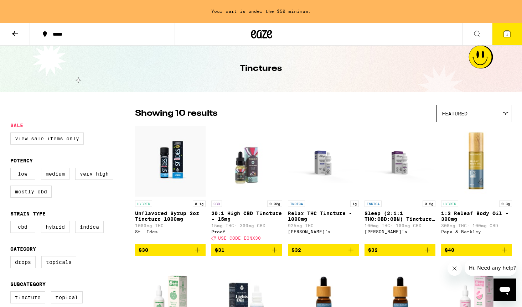
click at [16, 35] on icon at bounding box center [15, 34] width 9 height 9
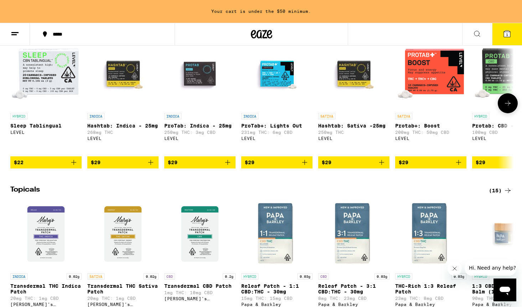
scroll to position [302, 0]
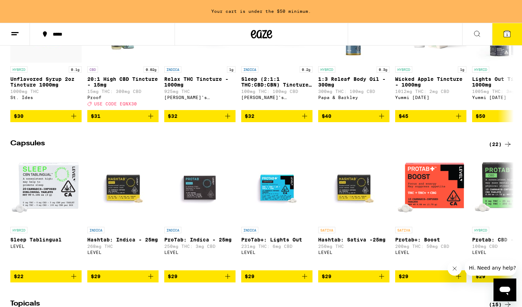
click at [496, 149] on div "(22)" at bounding box center [500, 144] width 23 height 9
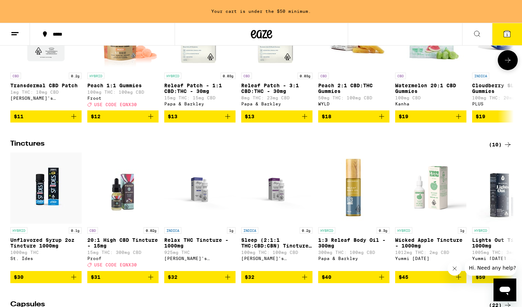
scroll to position [170, 0]
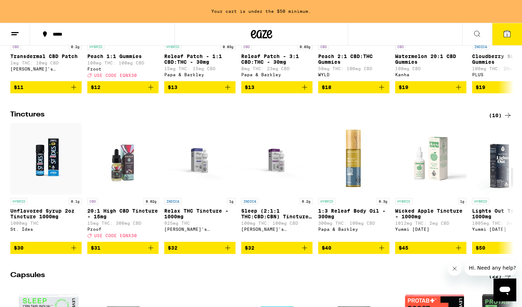
click at [496, 118] on div "(10)" at bounding box center [500, 115] width 23 height 9
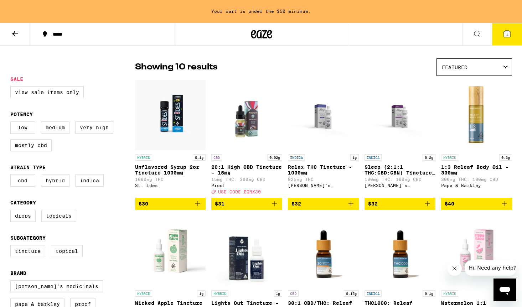
scroll to position [117, 0]
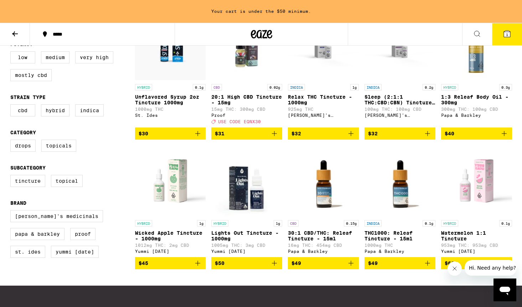
click at [176, 58] on img "Open page for Unflavored Syrup 2oz Tincture 1000mg from St. Ides" at bounding box center [170, 44] width 71 height 71
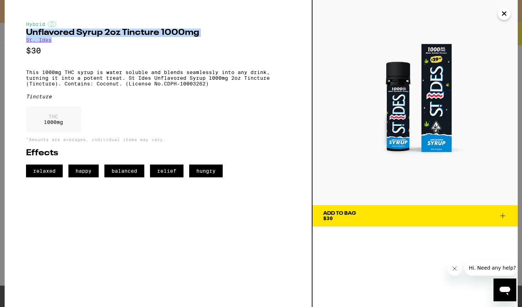
drag, startPoint x: 53, startPoint y: 42, endPoint x: 25, endPoint y: 34, distance: 29.1
click at [25, 34] on div "Hybrid Unflavored Syrup 2oz Tincture 1000mg St. Ides $30 This 1000mg THC syrup …" at bounding box center [159, 153] width 308 height 307
copy div "Unflavored Syrup 2oz Tincture 1000mg St. Ides"
click at [503, 14] on icon "Close" at bounding box center [504, 13] width 9 height 11
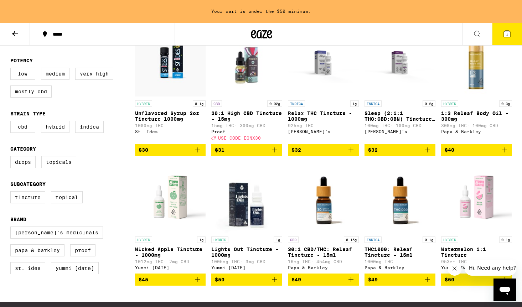
scroll to position [101, 0]
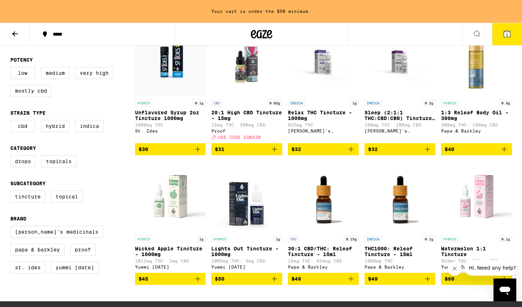
click at [166, 205] on img "Open page for Wicked Apple Tincture - 1000mg from Yummi Karma" at bounding box center [170, 196] width 71 height 71
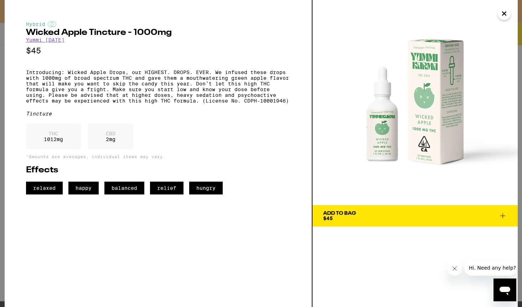
click at [46, 37] on h2 "Wicked Apple Tincture - 1000mg" at bounding box center [158, 33] width 264 height 9
click at [46, 42] on link "Yummi Karma" at bounding box center [45, 40] width 38 height 6
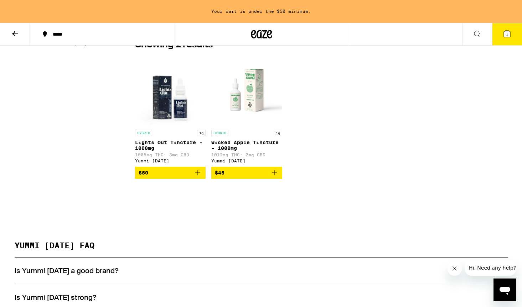
scroll to position [249, 0]
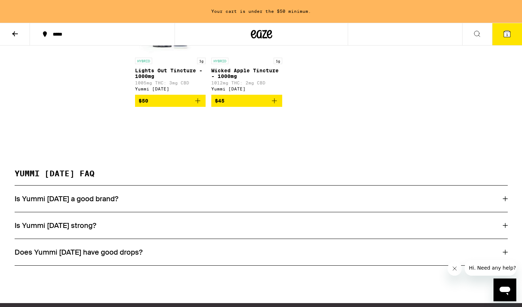
click at [149, 203] on div "Is Yummi Karma a good brand?" at bounding box center [261, 198] width 493 height 9
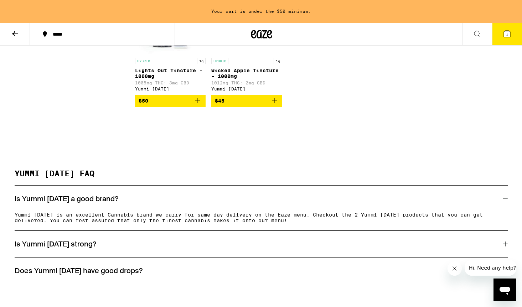
click at [151, 270] on div "Does Yummi Karma have good drops?" at bounding box center [261, 270] width 493 height 9
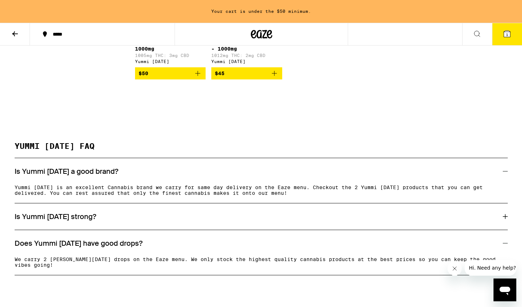
scroll to position [285, 0]
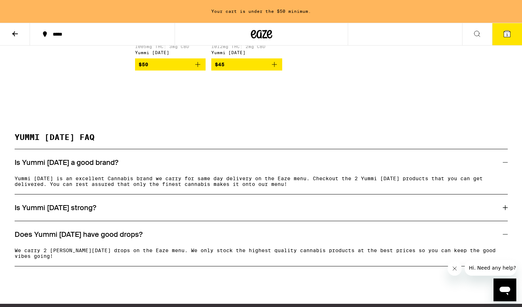
click at [124, 230] on div "Does Yummi Karma have good drops?" at bounding box center [261, 234] width 493 height 26
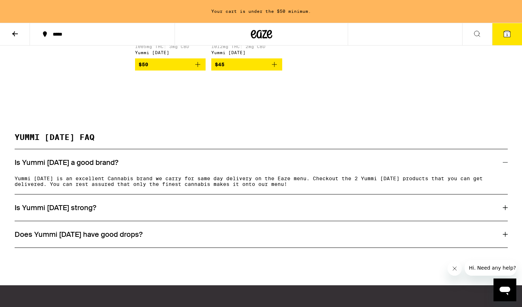
click at [124, 219] on div "Is Yummi Karma strong?" at bounding box center [261, 208] width 493 height 26
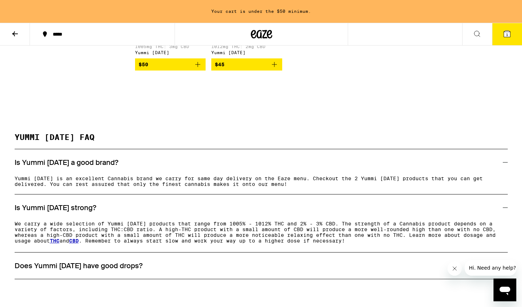
click at [119, 211] on div "Is Yummi Karma strong?" at bounding box center [261, 207] width 493 height 9
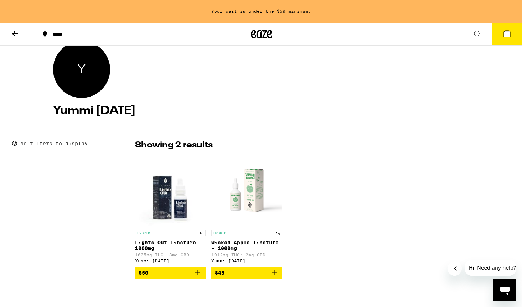
scroll to position [122, 0]
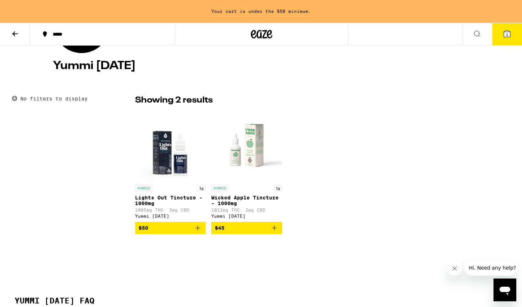
click at [274, 229] on icon "Add to bag" at bounding box center [274, 228] width 9 height 9
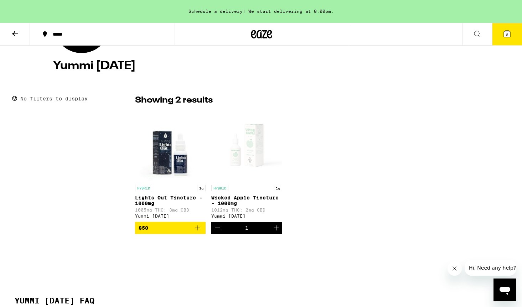
click at [16, 34] on icon at bounding box center [15, 33] width 6 height 5
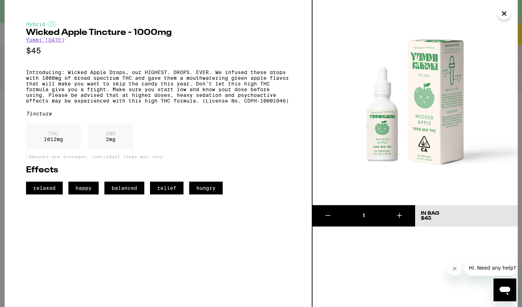
click at [497, 17] on img at bounding box center [415, 102] width 205 height 205
click at [503, 16] on icon "Close" at bounding box center [504, 13] width 9 height 11
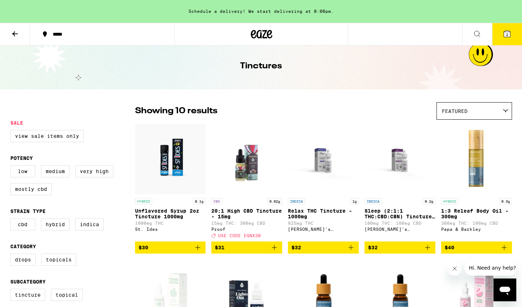
scroll to position [138, 0]
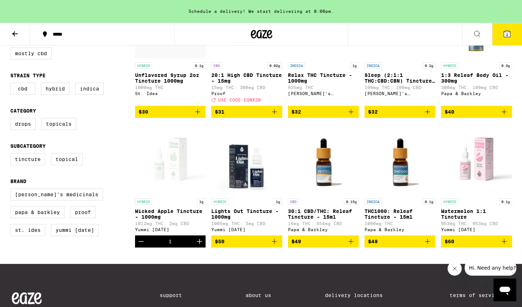
click at [506, 34] on span "2" at bounding box center [507, 34] width 2 height 4
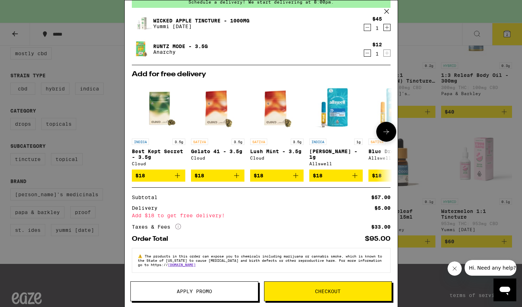
scroll to position [39, 0]
click at [199, 293] on span "Apply Promo" at bounding box center [194, 291] width 35 height 5
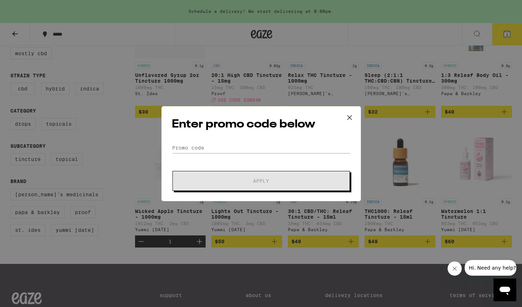
click at [239, 135] on div "Enter promo code below Promo Code Apply" at bounding box center [261, 153] width 200 height 95
click at [233, 142] on div "Enter promo code below Promo Code Apply" at bounding box center [261, 153] width 200 height 95
click at [226, 146] on input "Promo Code" at bounding box center [261, 148] width 179 height 11
click at [351, 118] on icon at bounding box center [349, 117] width 11 height 11
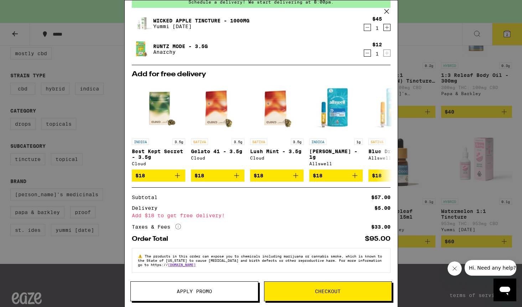
scroll to position [39, 0]
click at [386, 7] on icon at bounding box center [386, 11] width 11 height 11
